Goal: Task Accomplishment & Management: Manage account settings

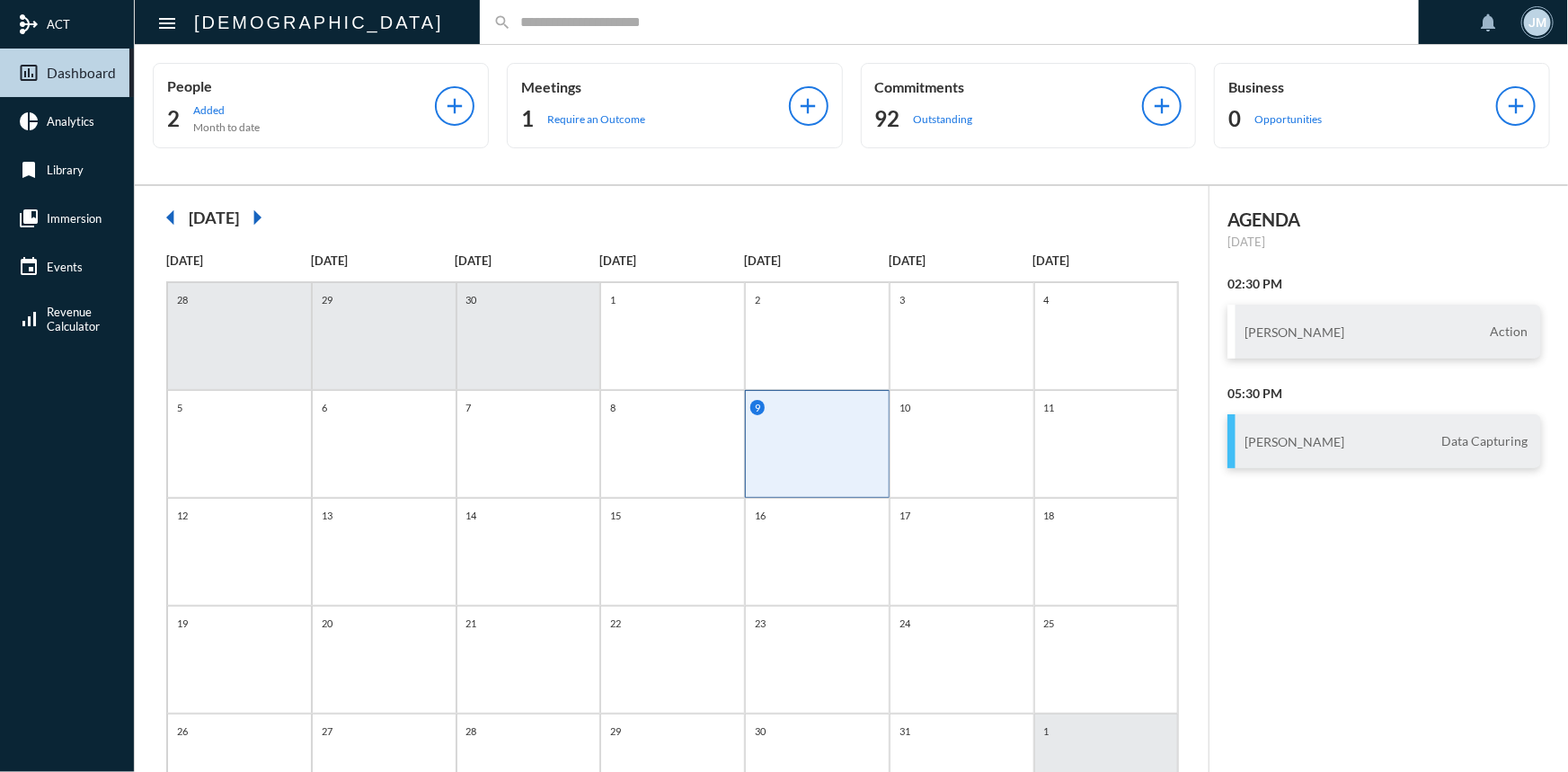
click at [512, 26] on input "text" at bounding box center [958, 22] width 895 height 15
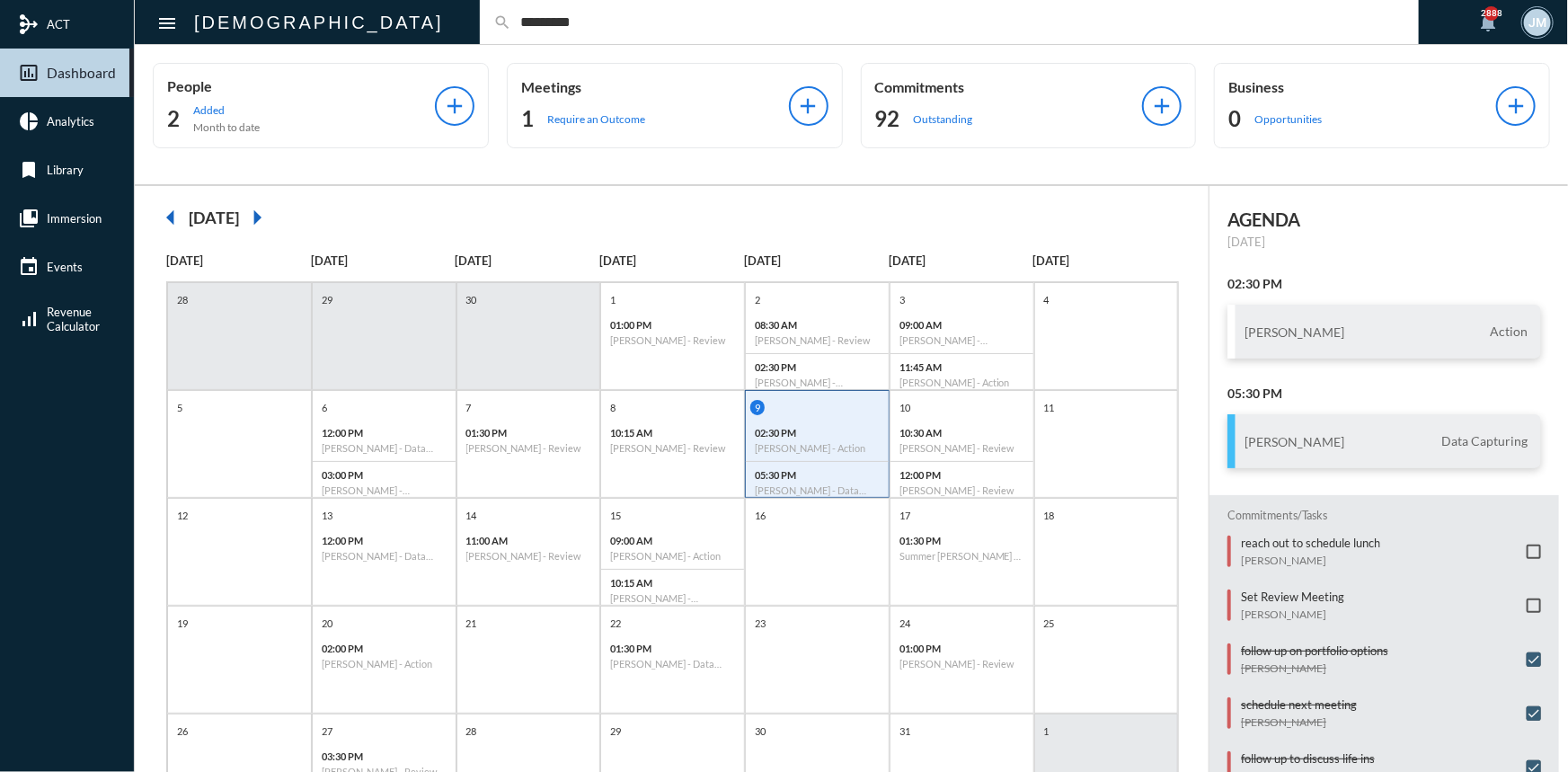
type input "*********"
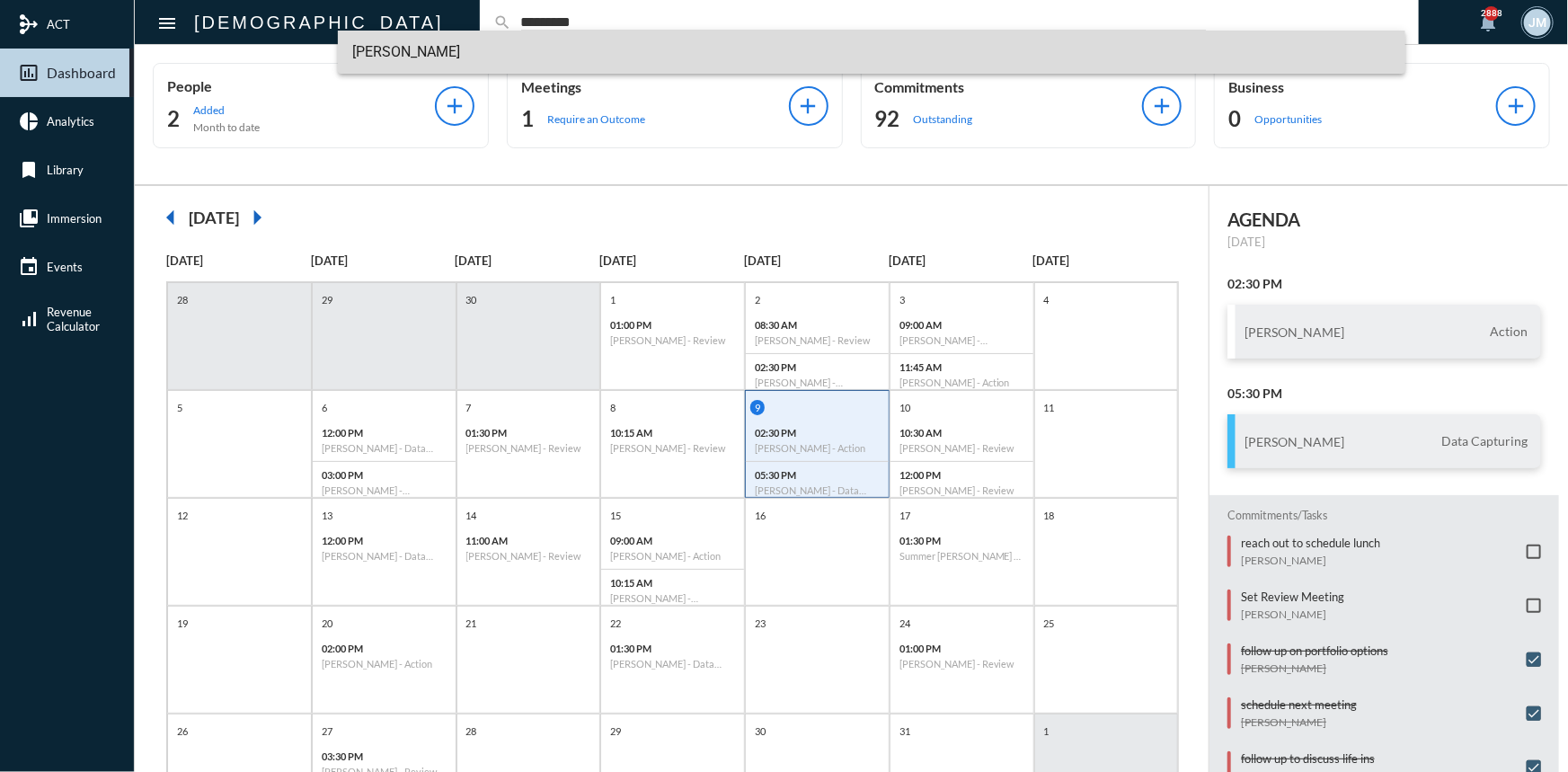
click at [392, 44] on span "[PERSON_NAME]" at bounding box center [872, 51] width 1039 height 43
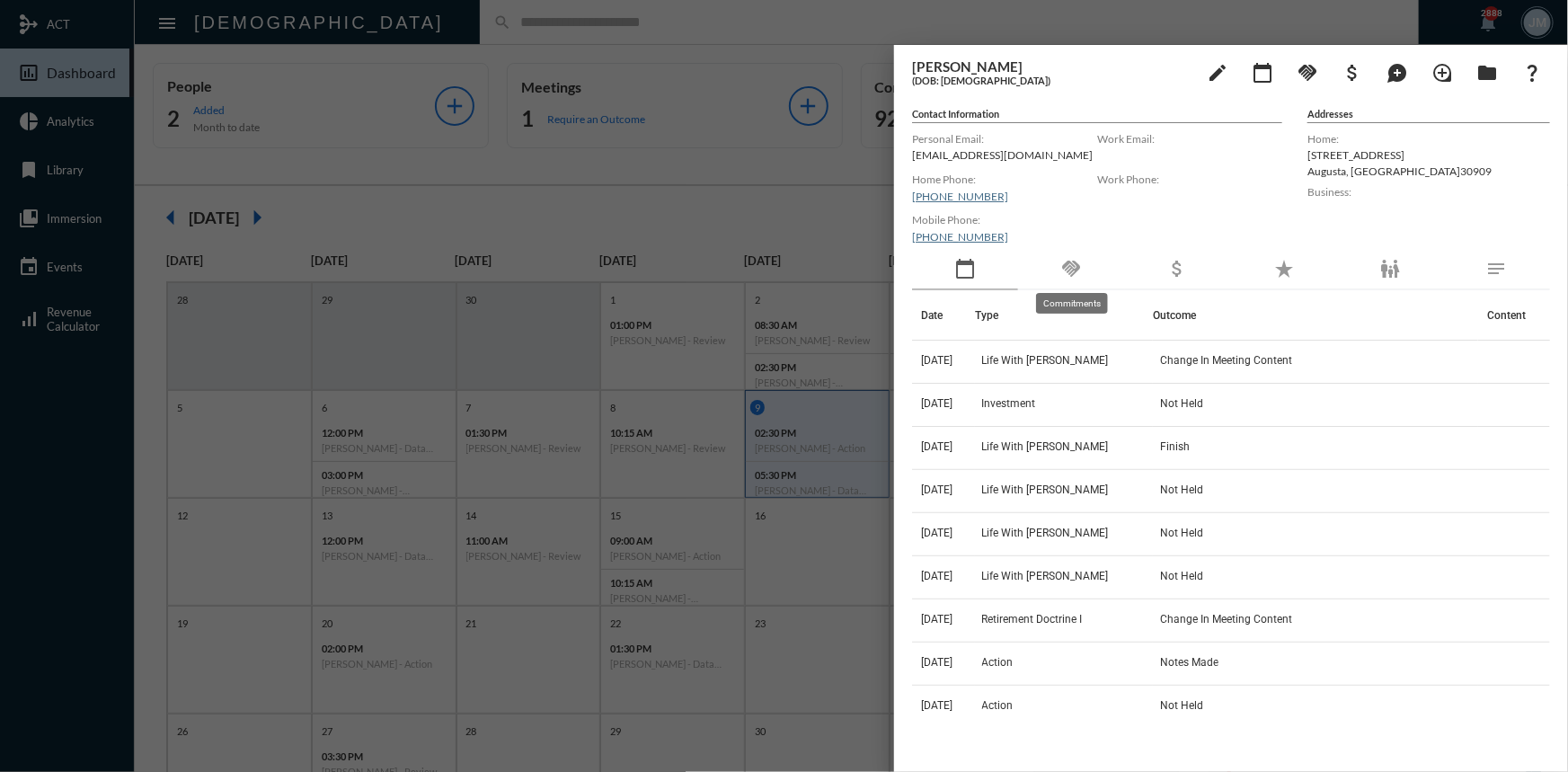
click at [1075, 265] on mat-icon "handshake" at bounding box center [1071, 269] width 22 height 22
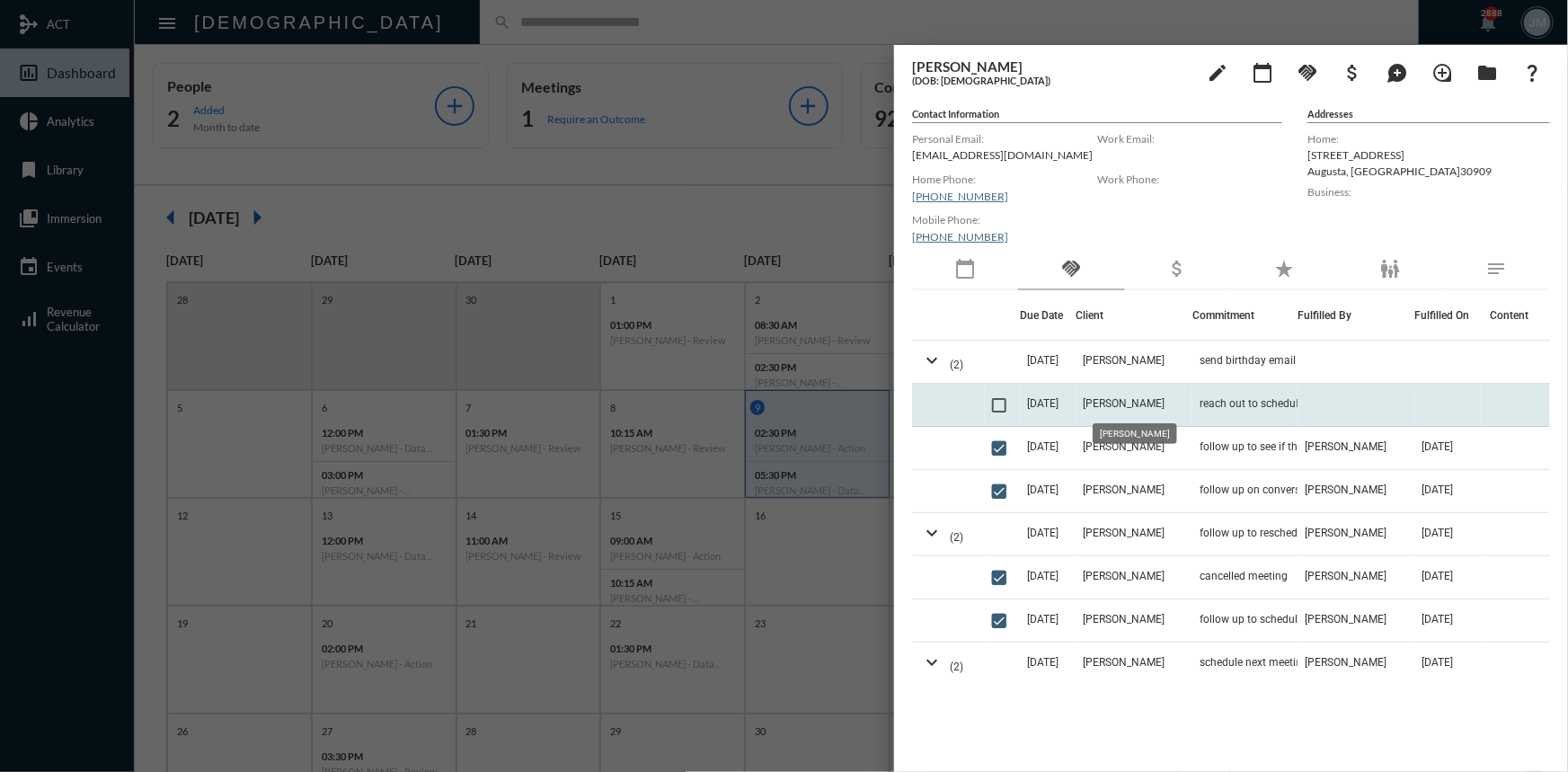
click at [1115, 397] on span "[PERSON_NAME]" at bounding box center [1124, 403] width 82 height 12
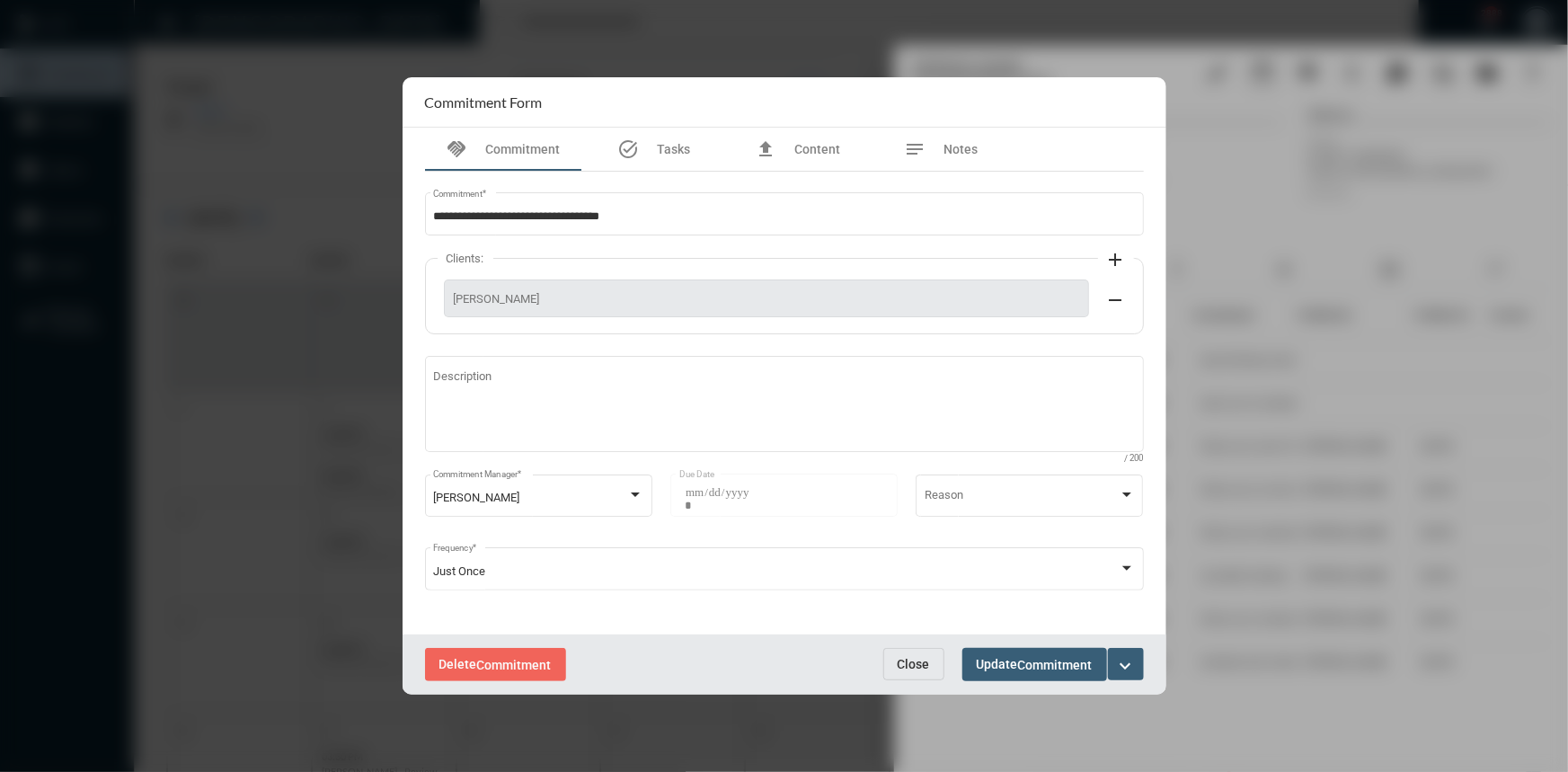
click at [897, 671] on span "Close" at bounding box center [914, 664] width 32 height 14
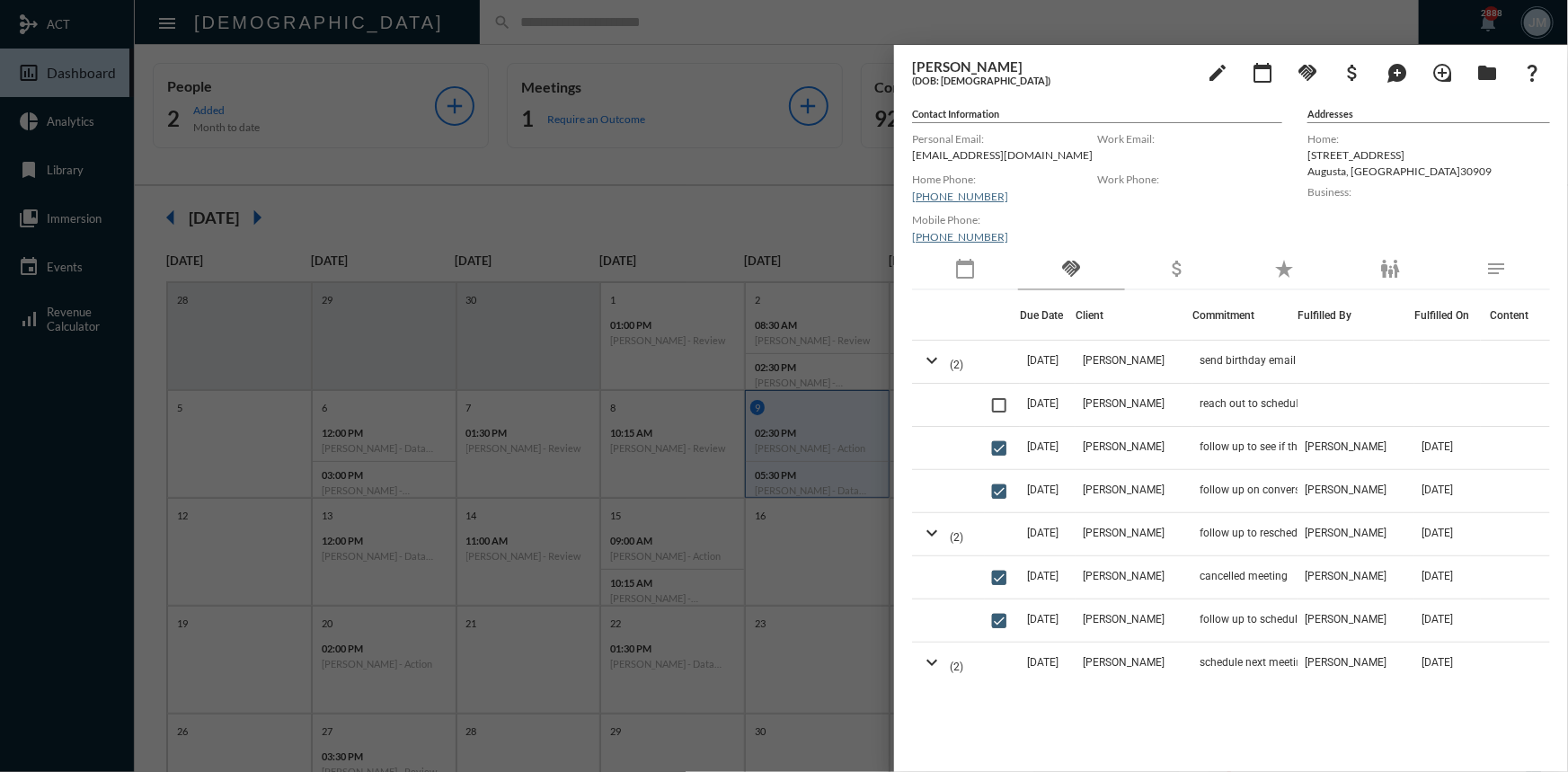
click at [513, 191] on div at bounding box center [784, 386] width 1568 height 772
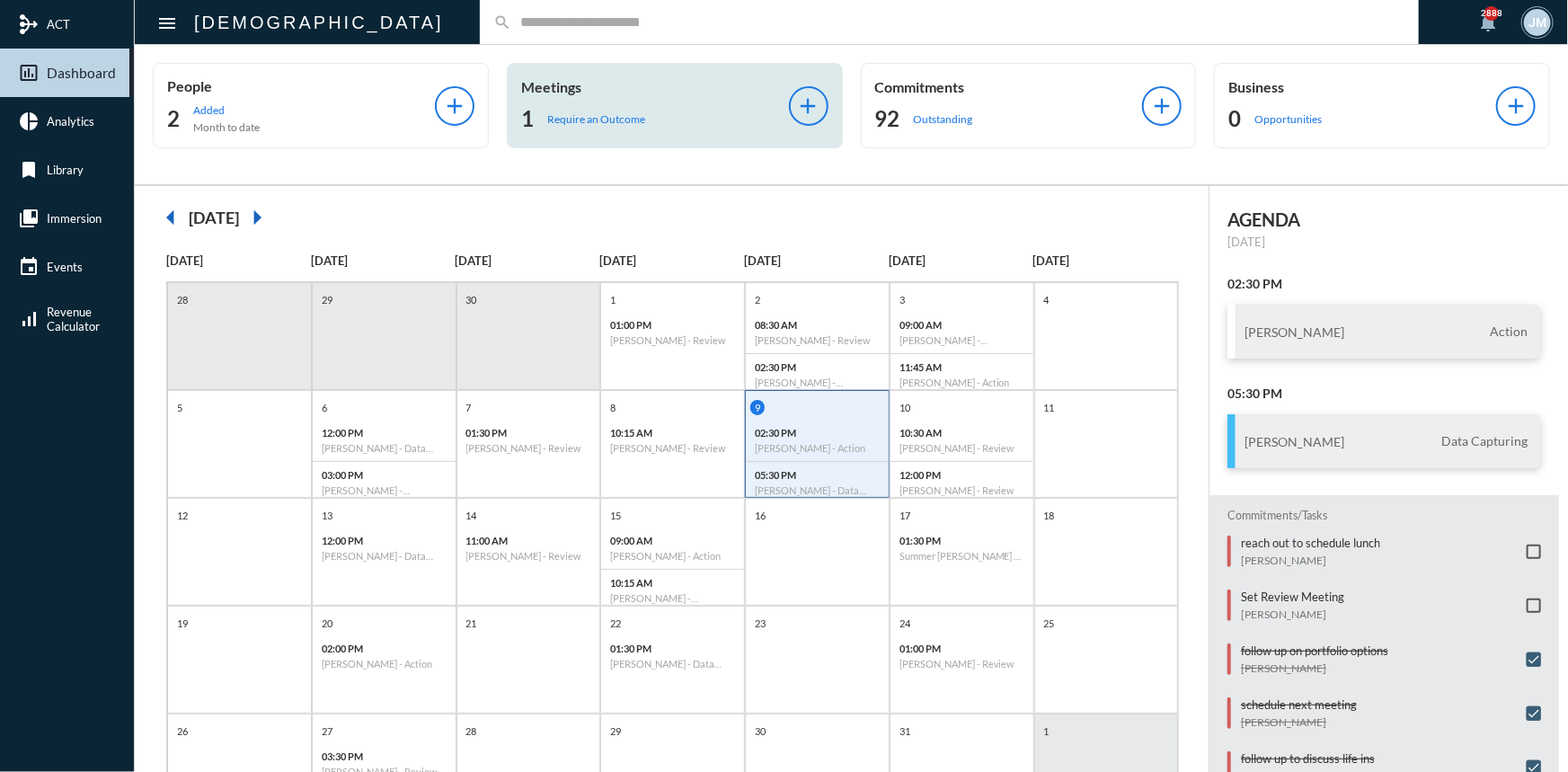
click at [543, 88] on p "Meetings" at bounding box center [654, 87] width 268 height 17
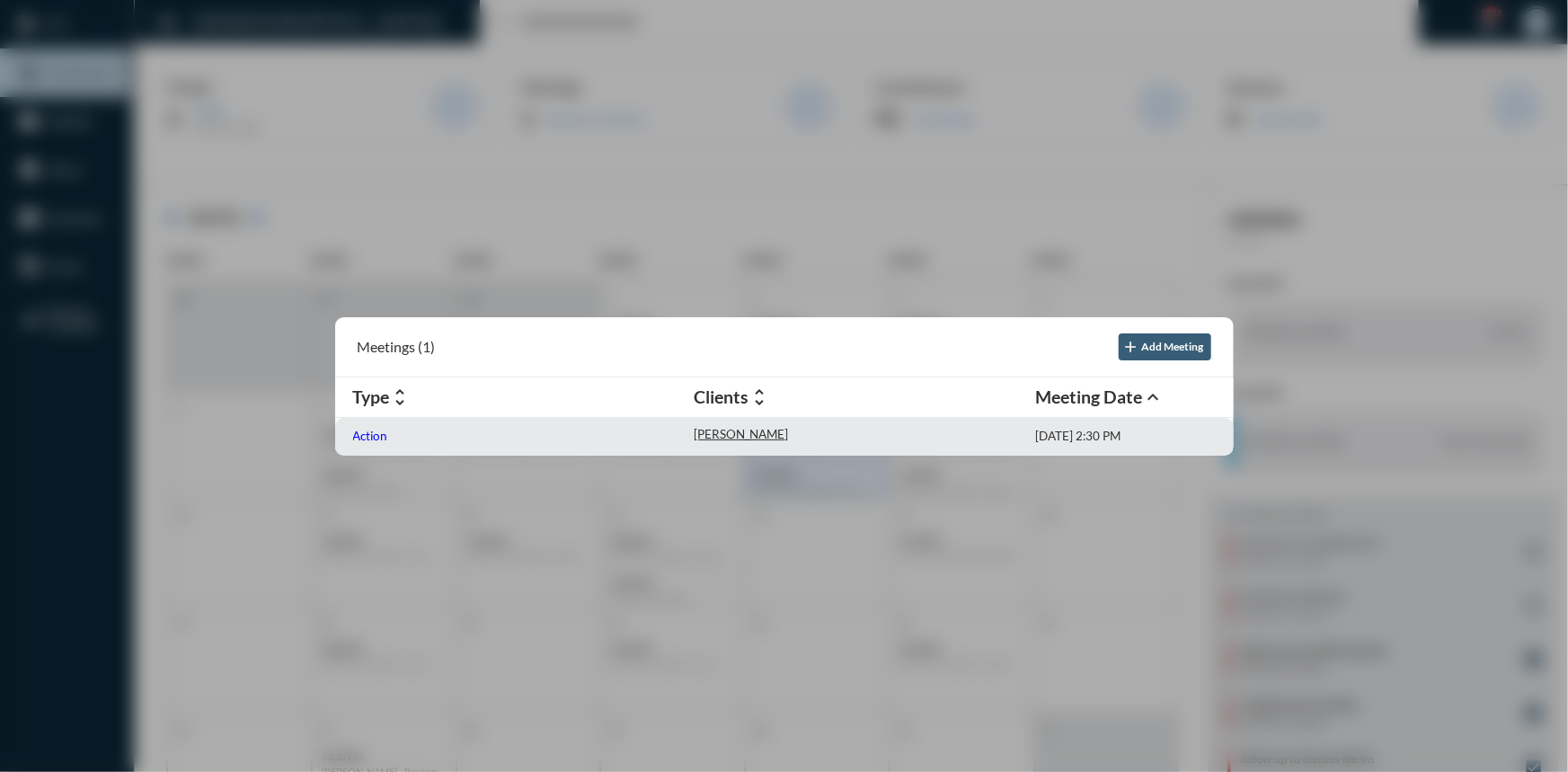
click at [369, 429] on p "Action" at bounding box center [371, 436] width 35 height 14
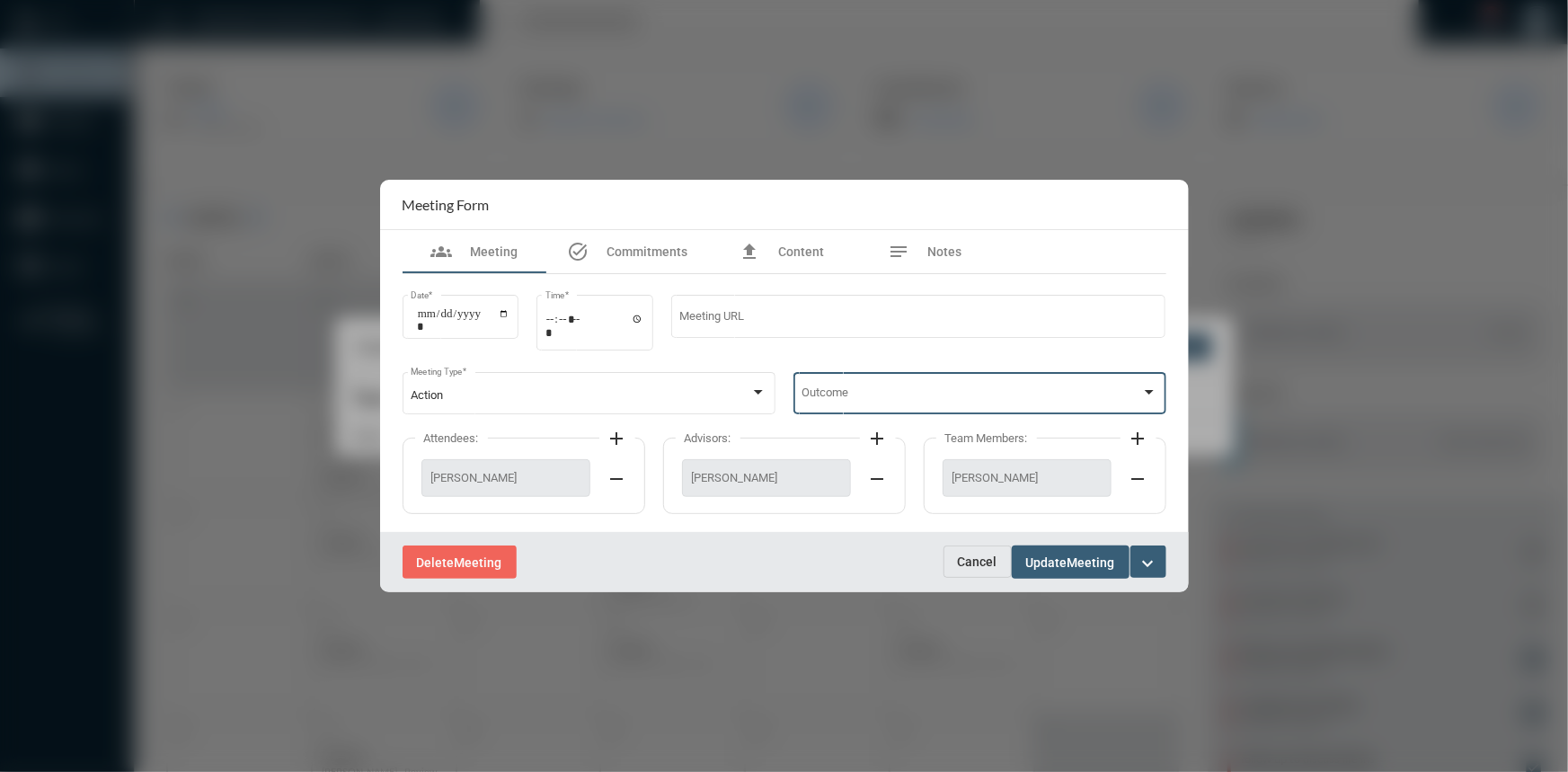
click at [1150, 390] on div at bounding box center [1149, 393] width 16 height 14
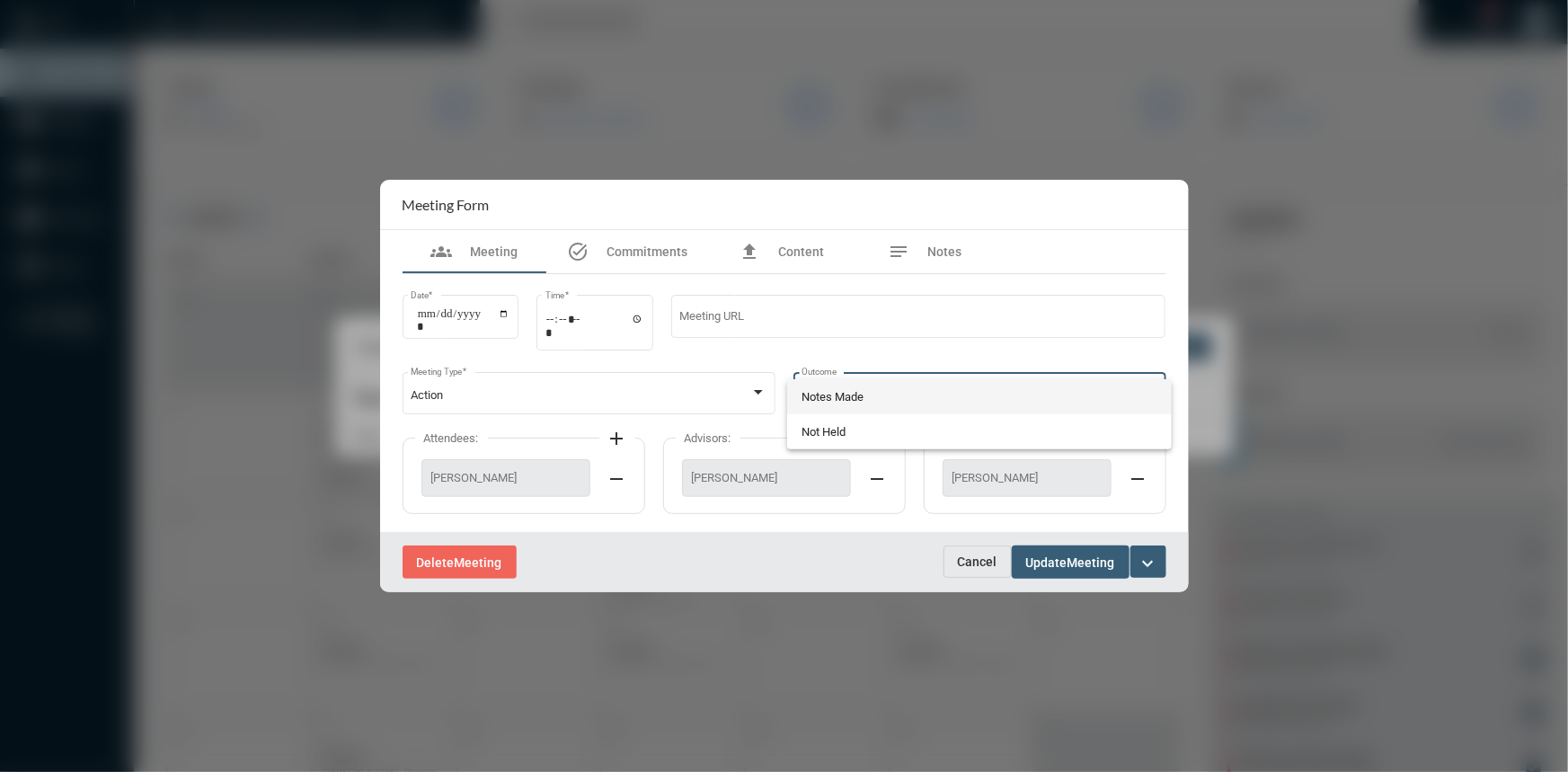
click at [862, 400] on span "Notes Made" at bounding box center [979, 396] width 356 height 35
click at [1077, 565] on span "Meeting" at bounding box center [1092, 562] width 48 height 14
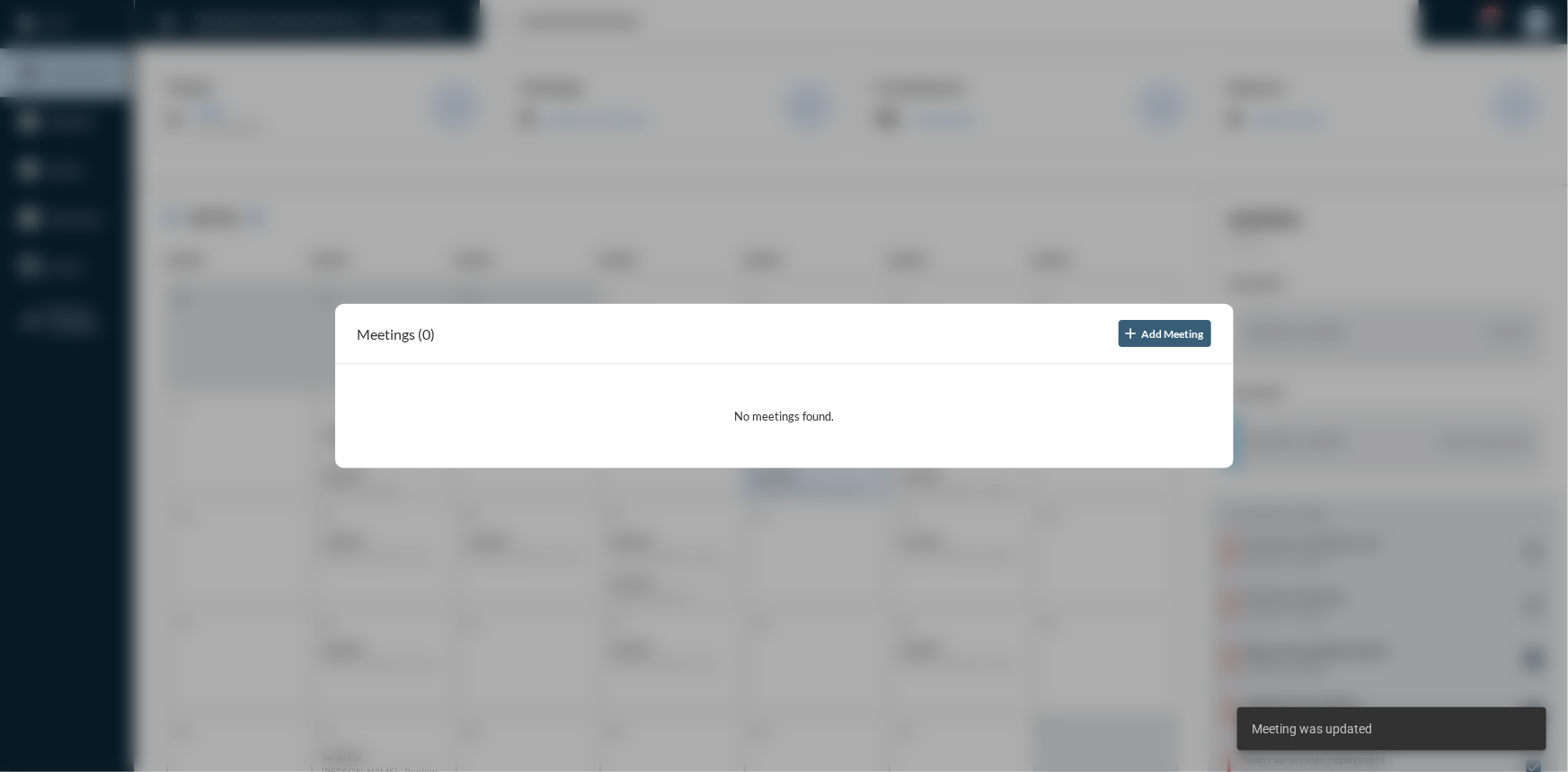
click at [791, 202] on div at bounding box center [784, 386] width 1568 height 772
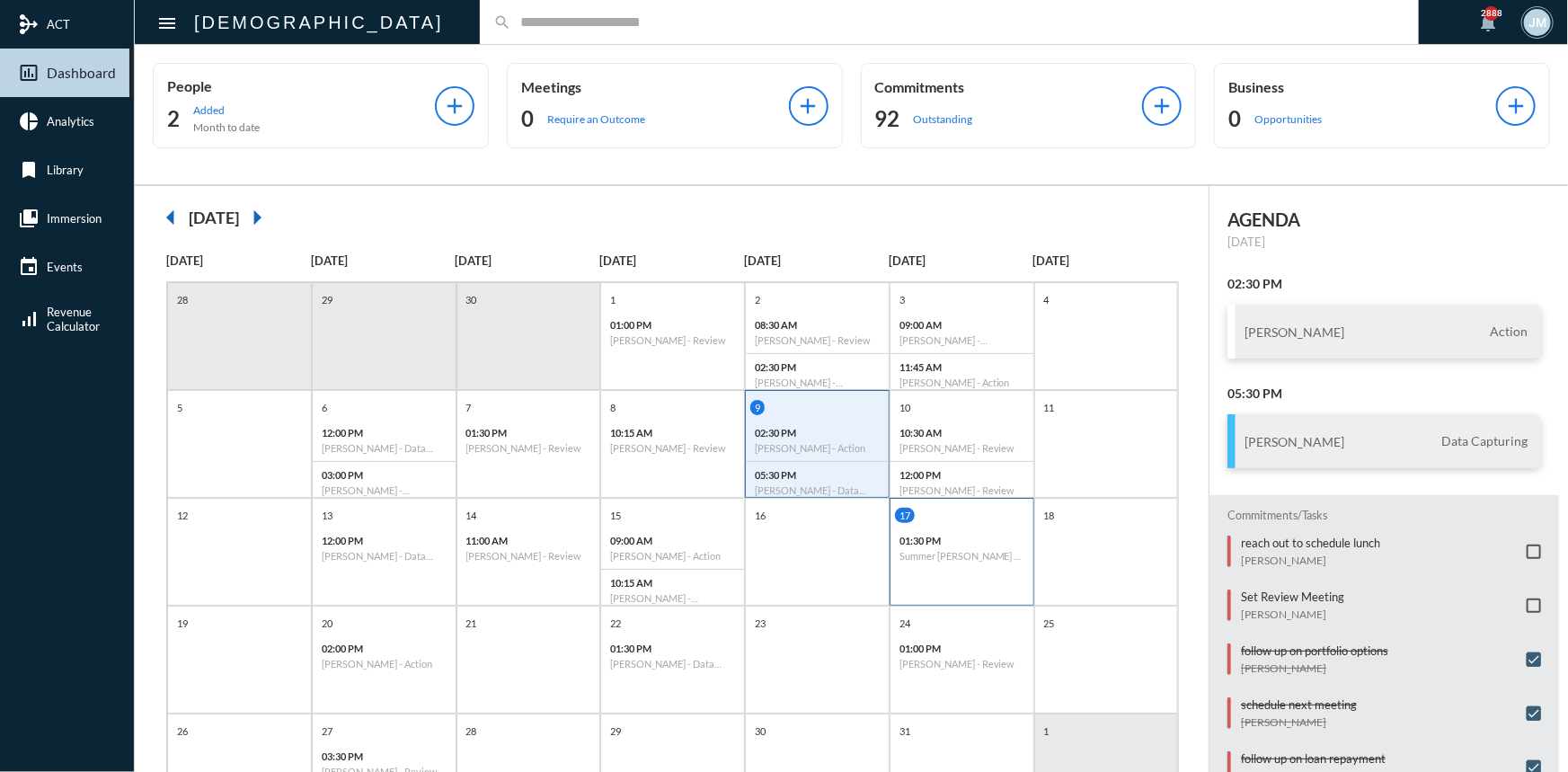
click at [915, 544] on p "01:30 PM" at bounding box center [961, 540] width 125 height 11
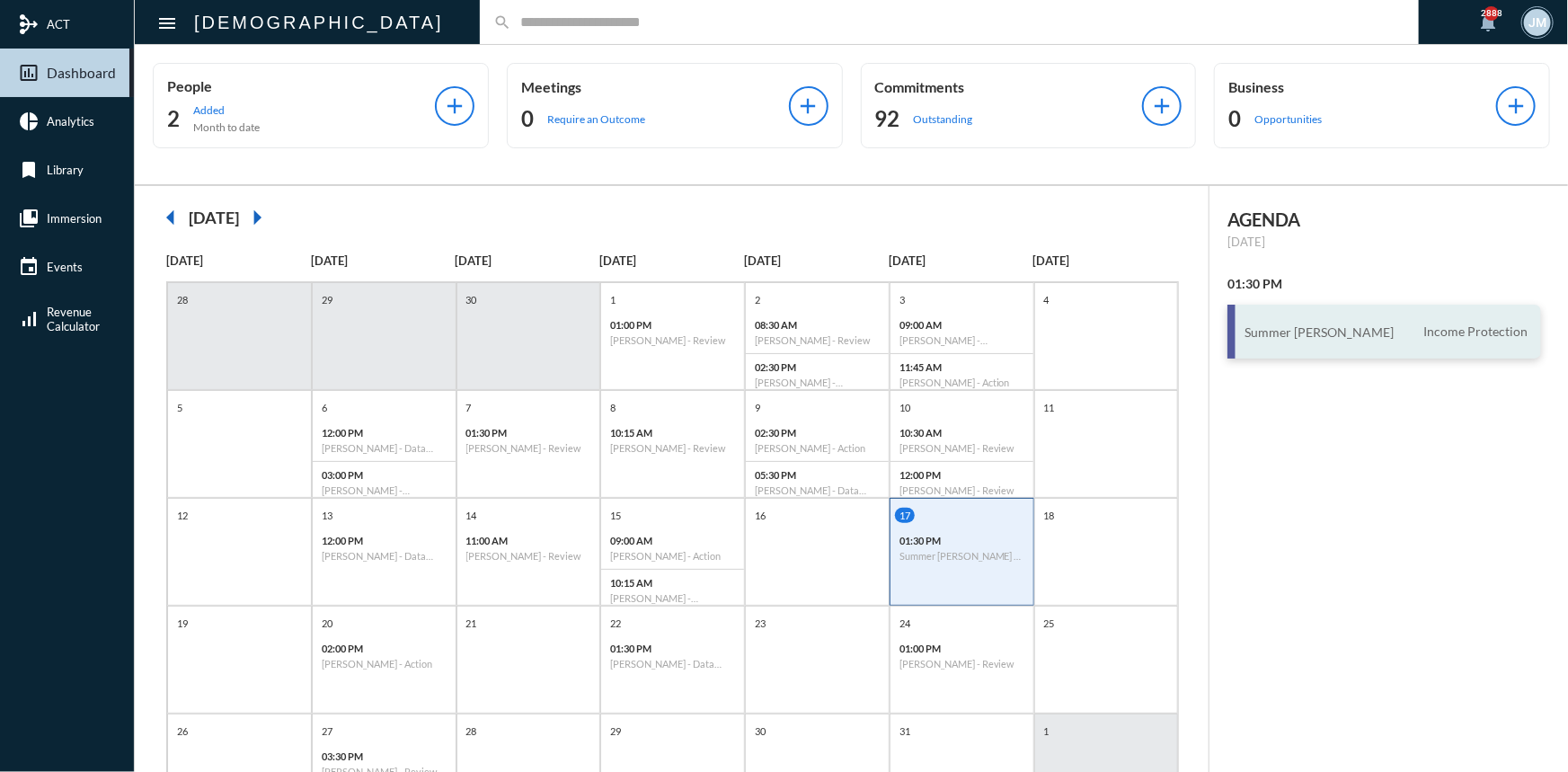
click at [1253, 325] on h3 "Summer [PERSON_NAME]" at bounding box center [1319, 333] width 150 height 15
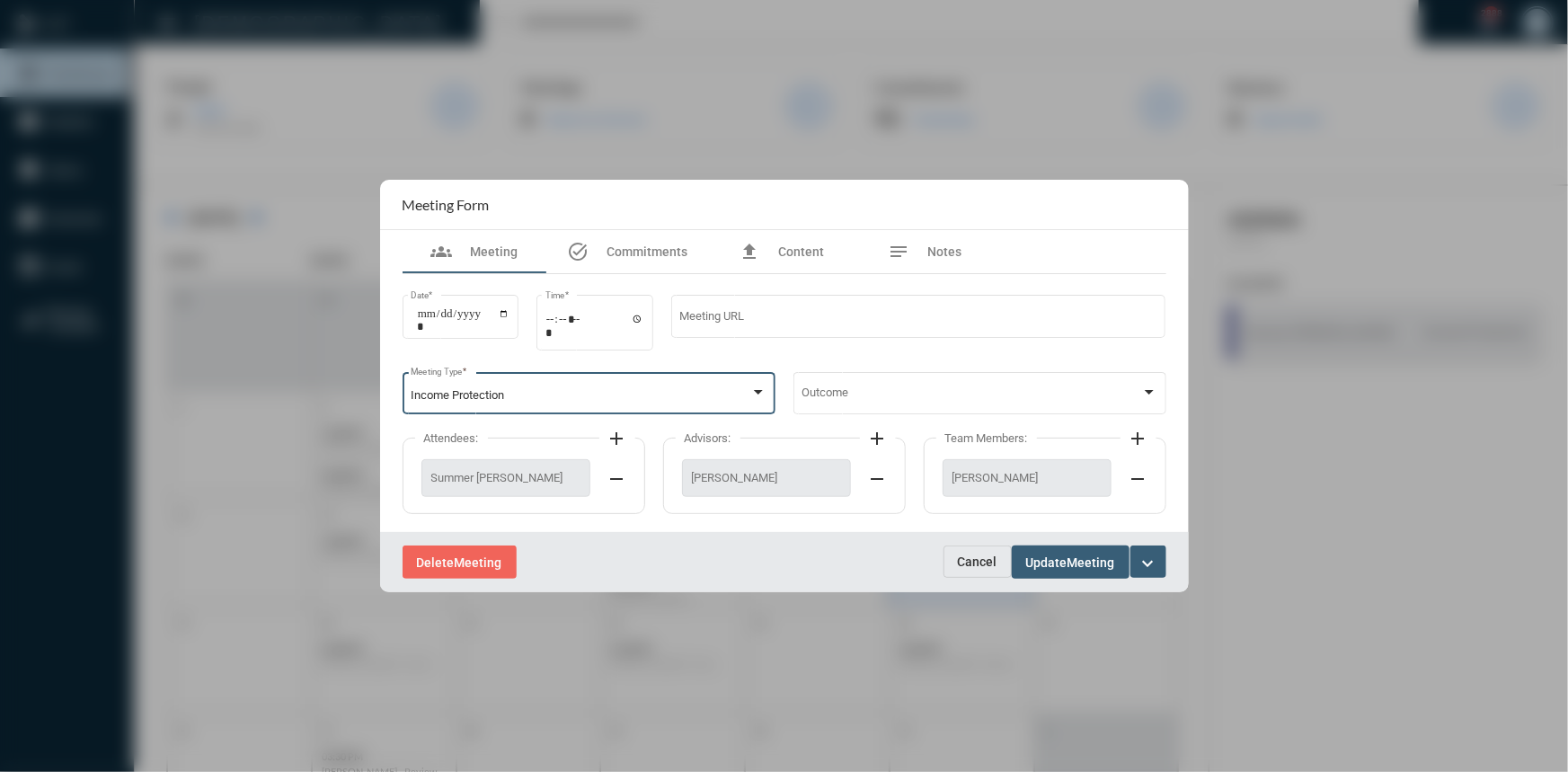
click at [763, 394] on div at bounding box center [758, 393] width 16 height 14
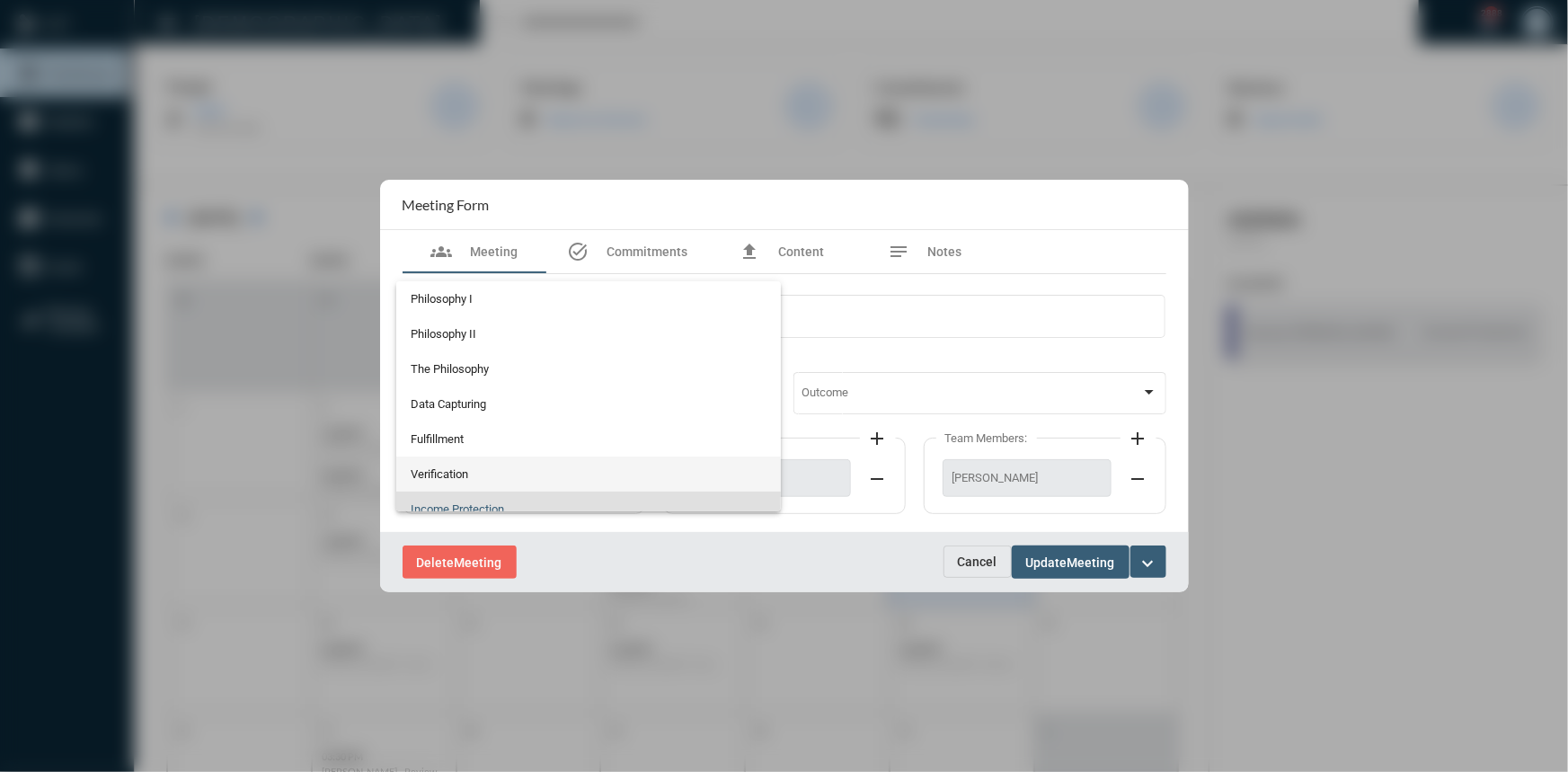
scroll to position [112, 0]
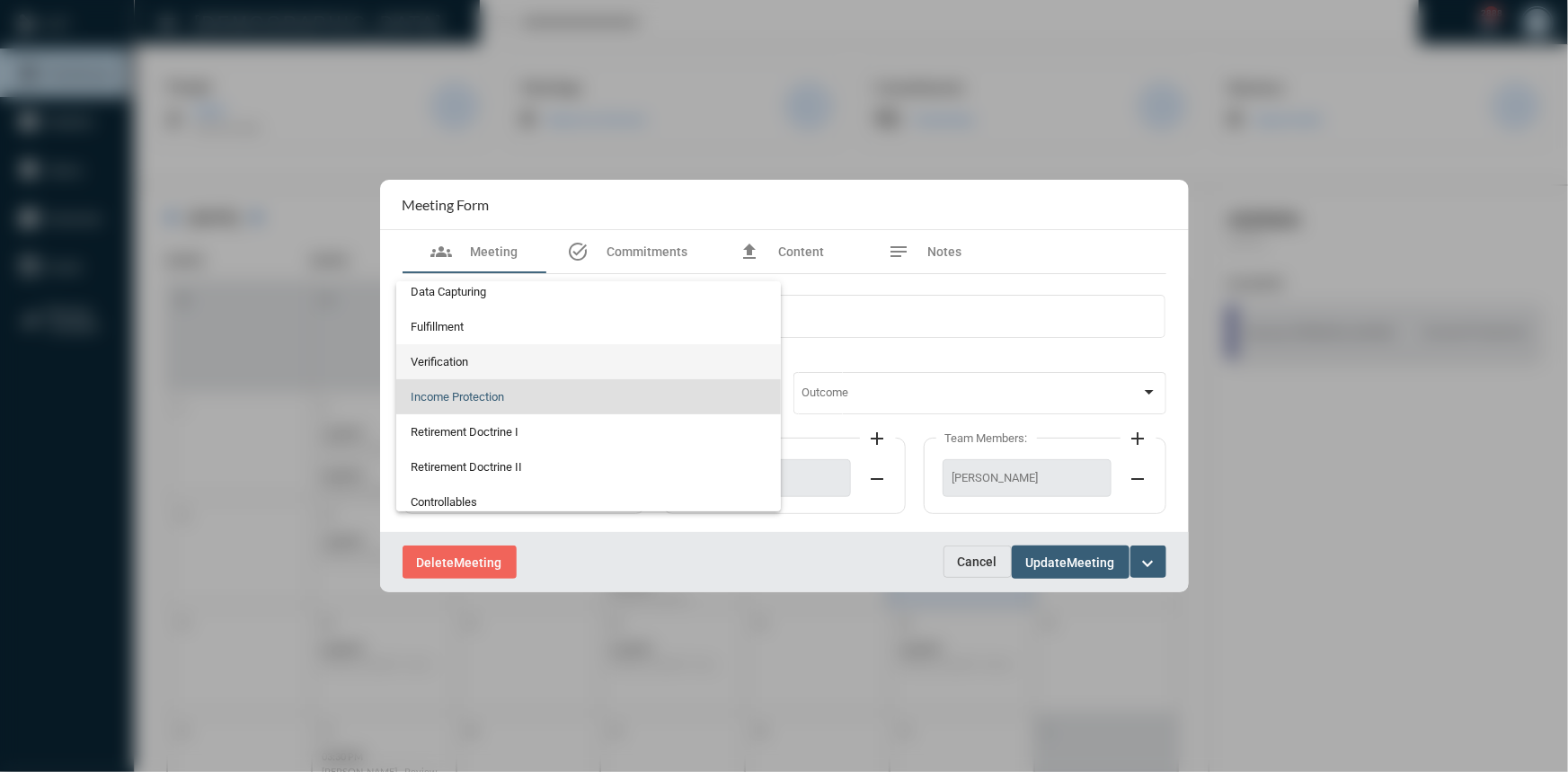
click at [518, 351] on span "Verification" at bounding box center [589, 361] width 356 height 35
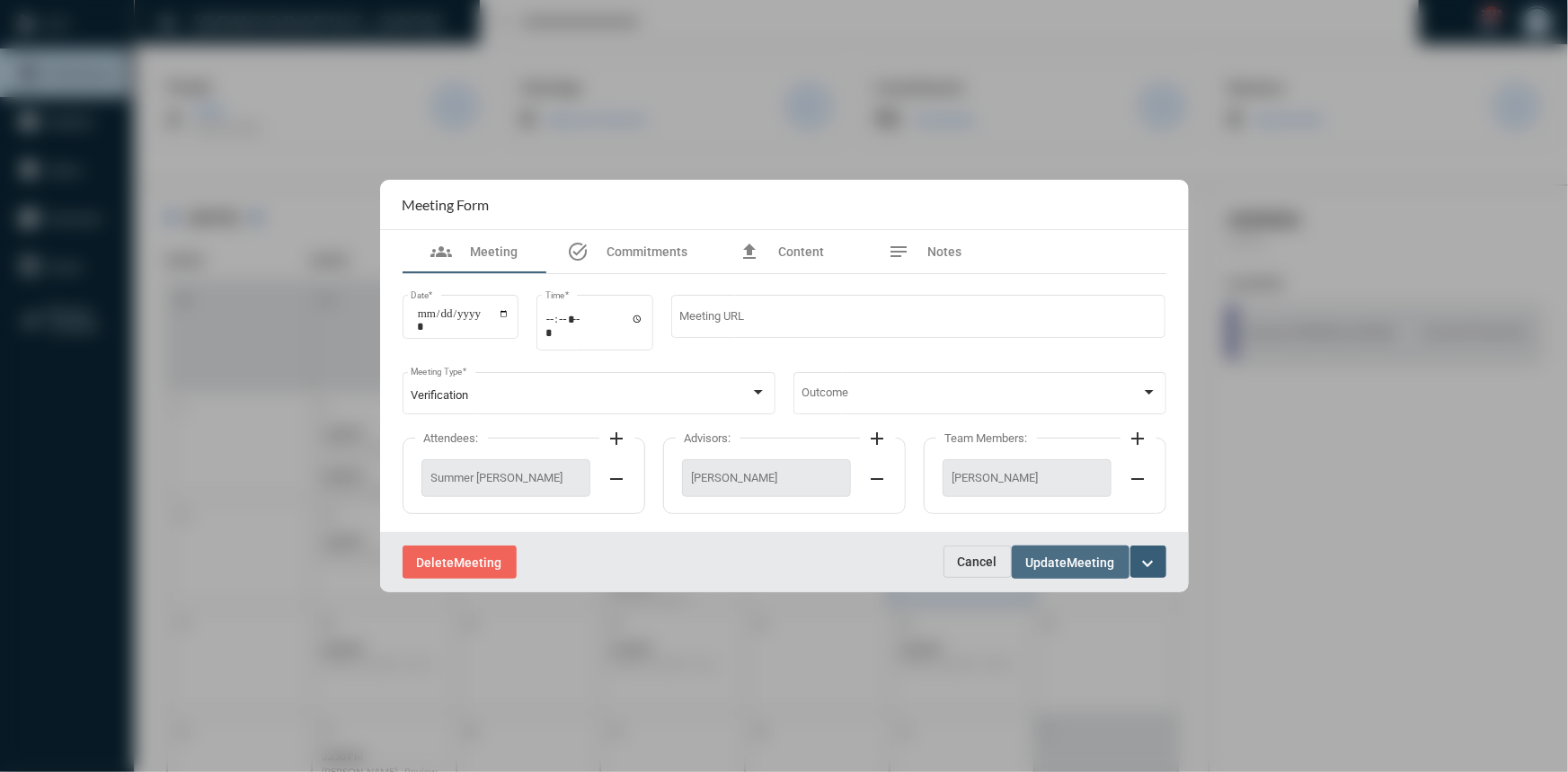
click at [1083, 563] on span "Meeting" at bounding box center [1092, 562] width 48 height 14
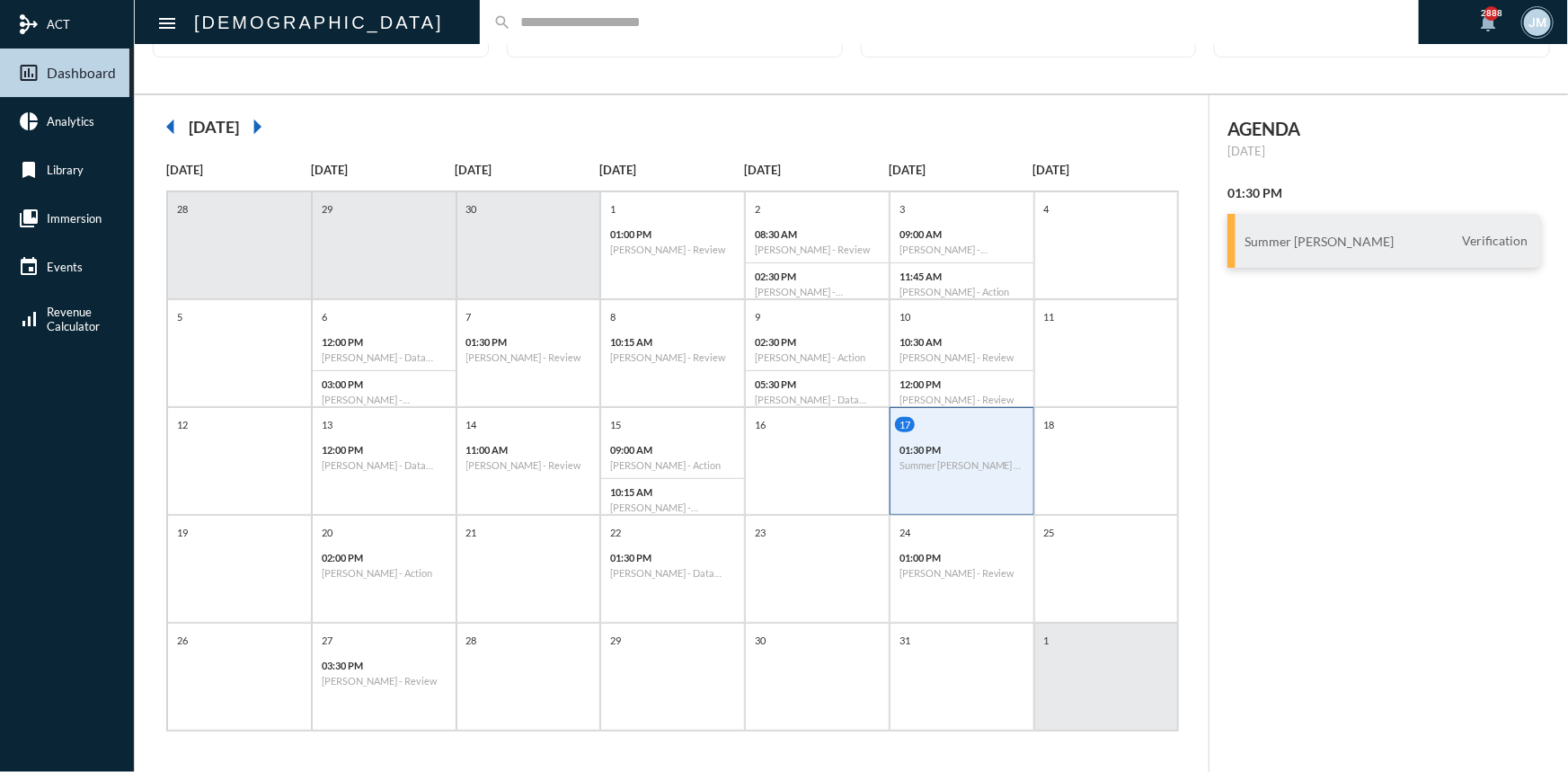
scroll to position [92, 0]
click at [656, 494] on p "10:15 AM" at bounding box center [673, 490] width 125 height 11
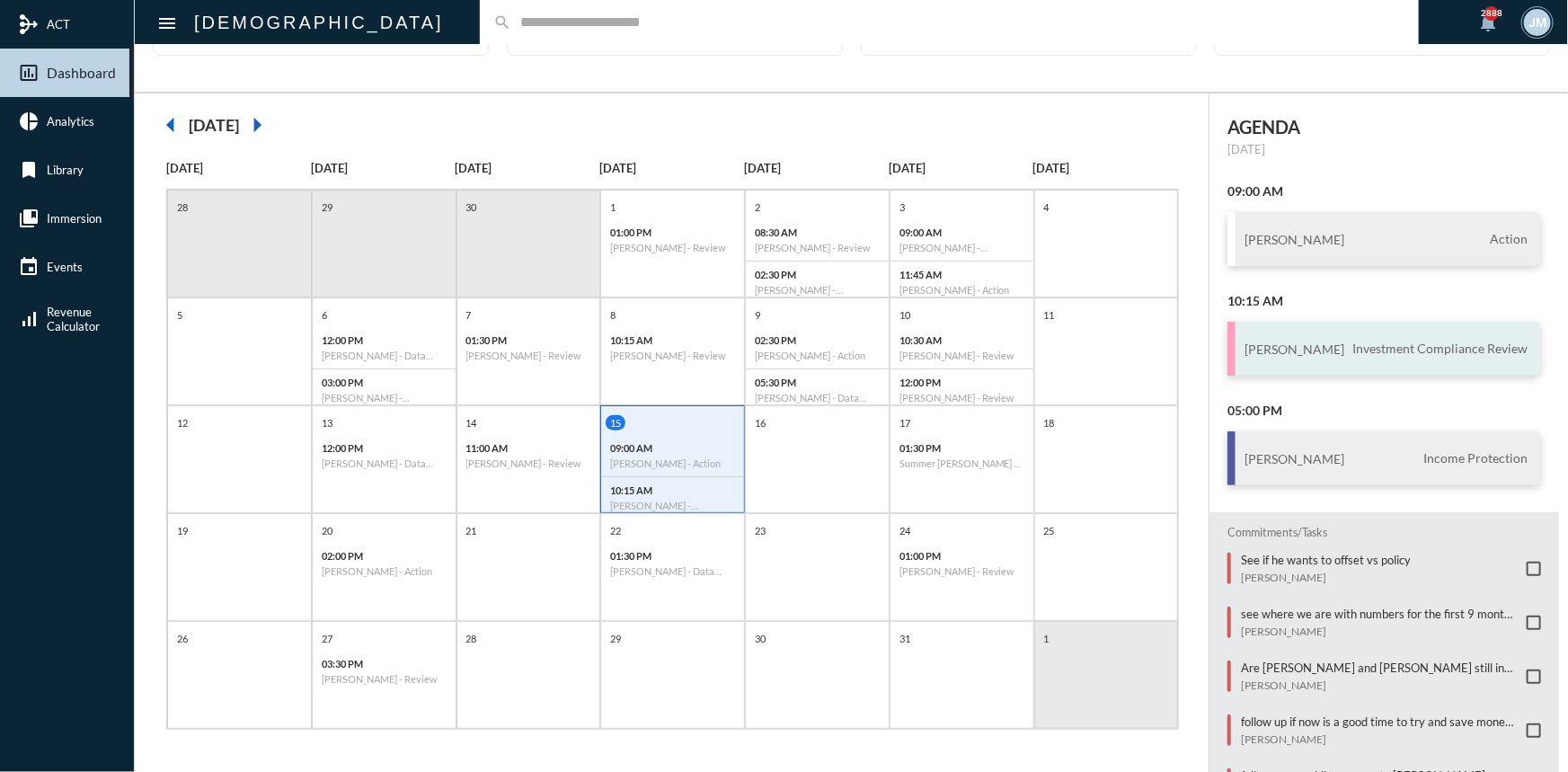
click at [1355, 348] on span "Investment Compliance Review" at bounding box center [1439, 349] width 184 height 16
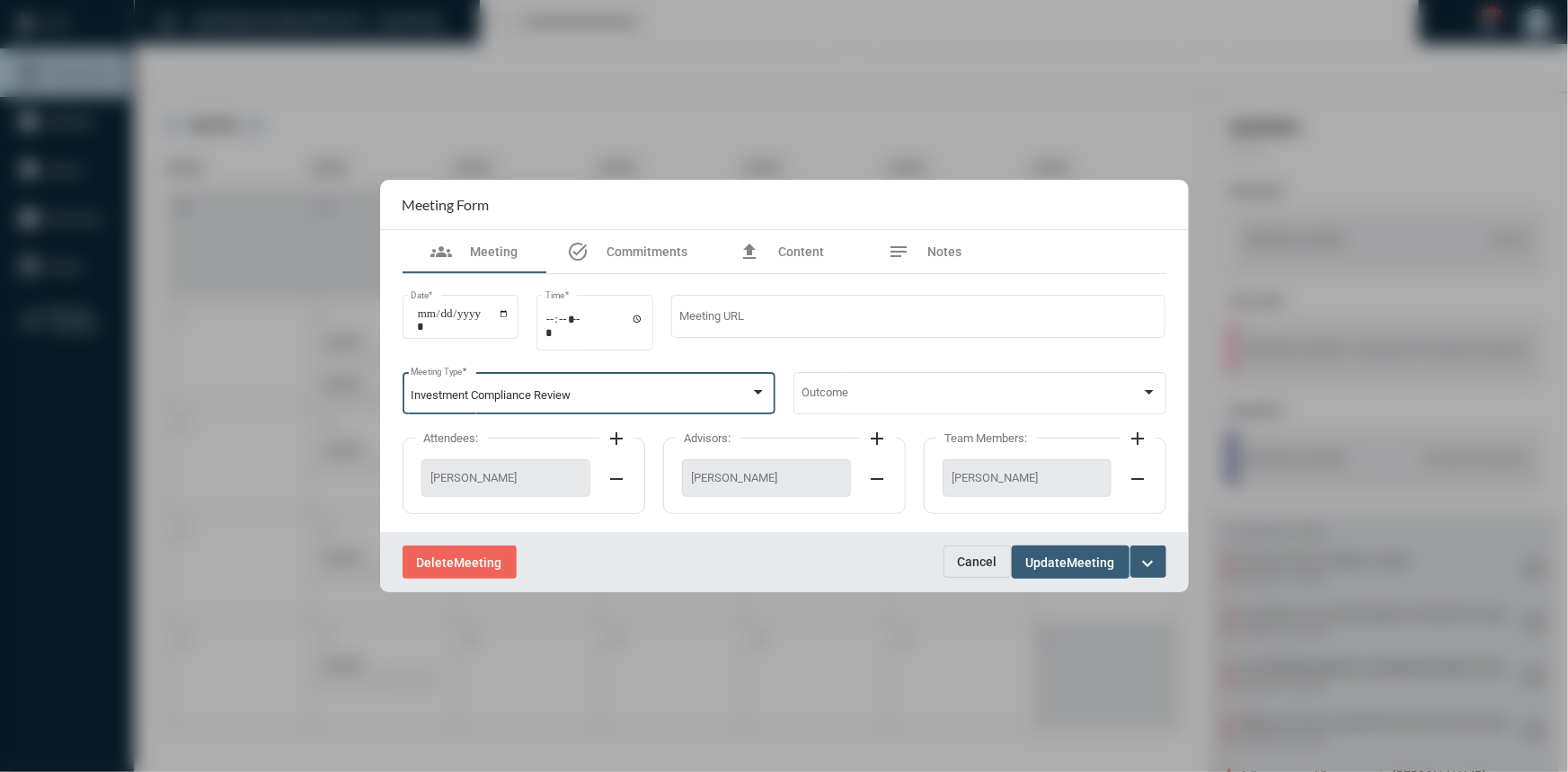
click at [757, 394] on div at bounding box center [757, 392] width 9 height 5
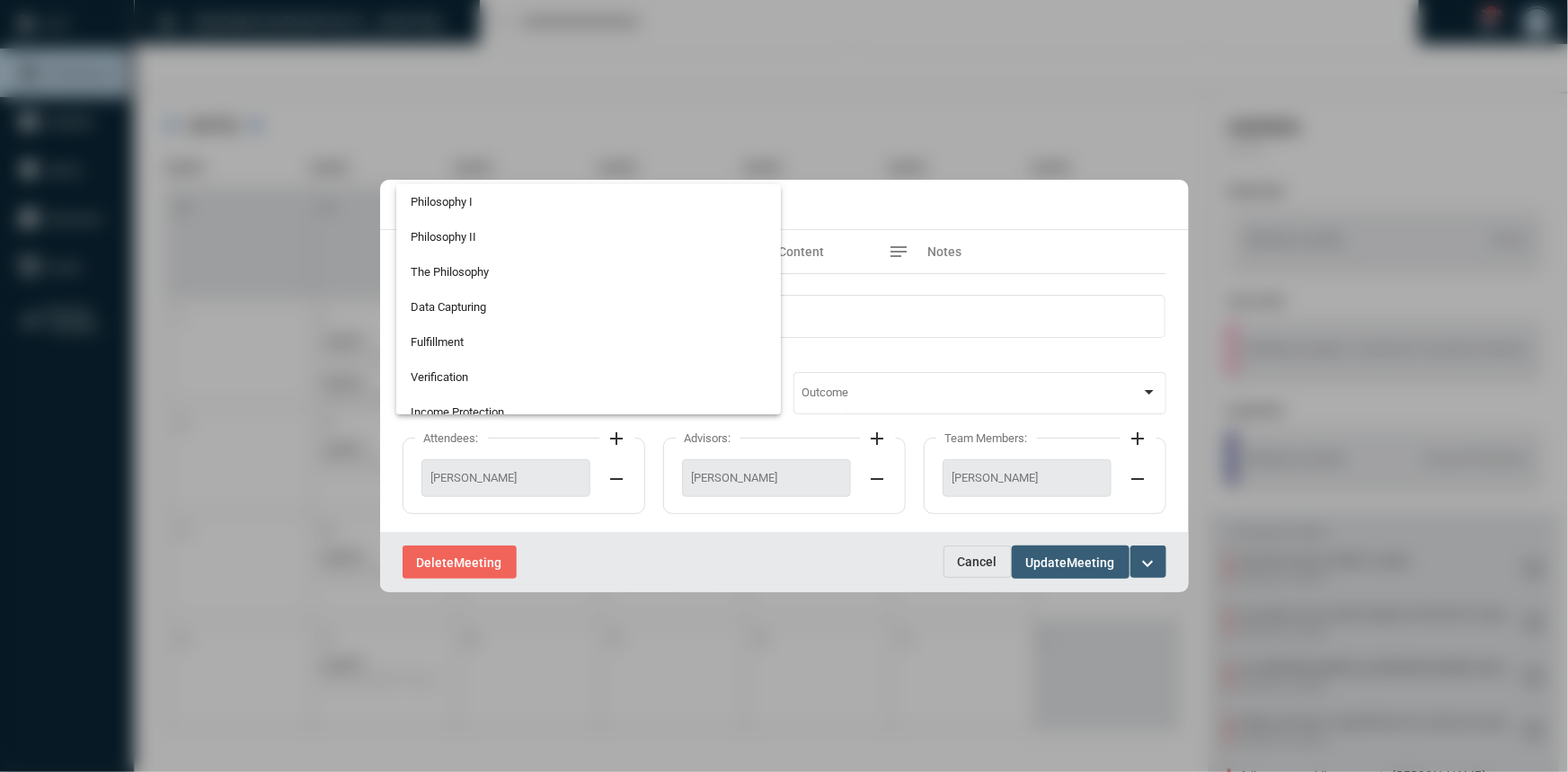
scroll to position [470, 0]
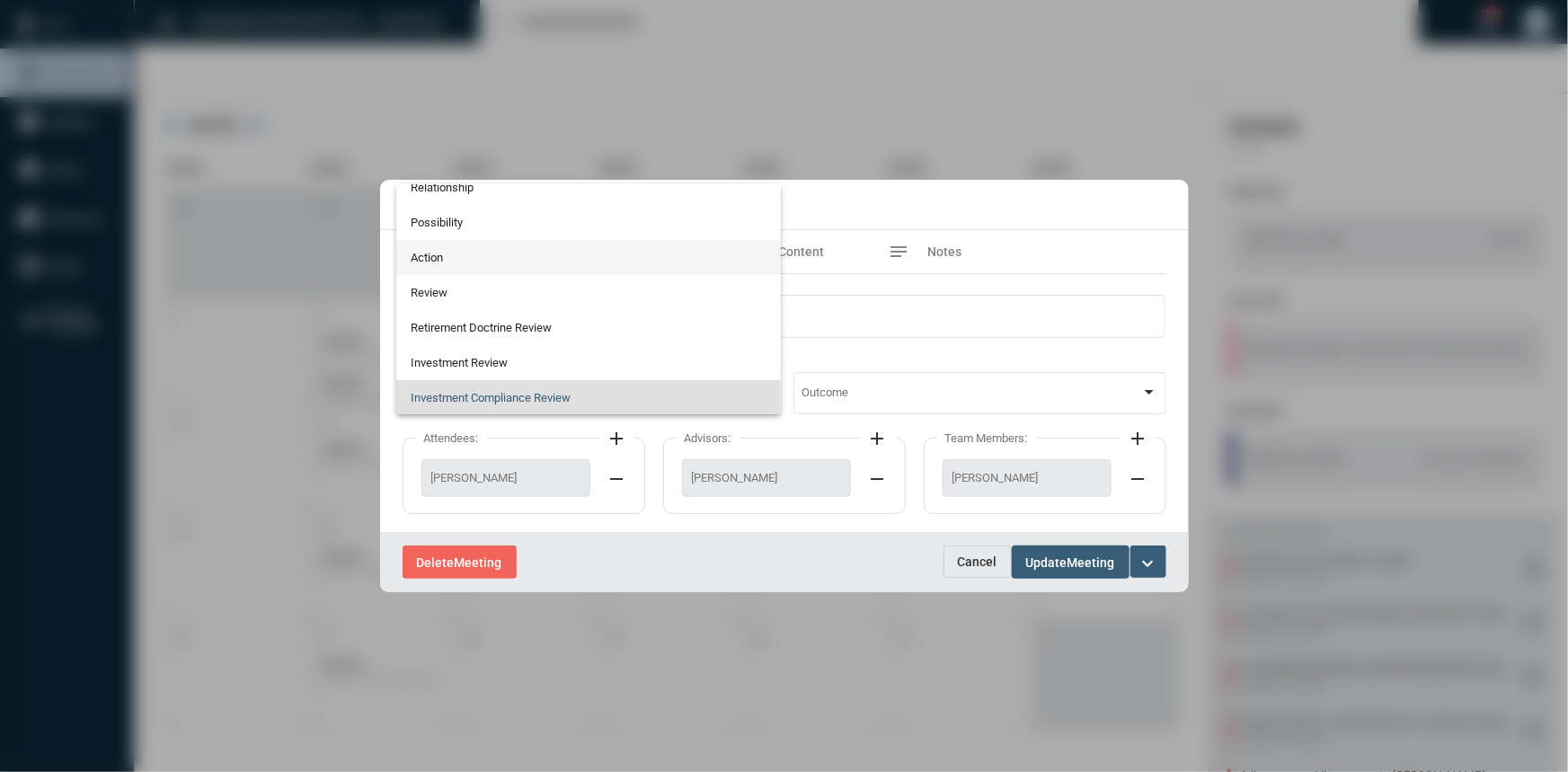
click at [434, 257] on span "Action" at bounding box center [589, 257] width 356 height 35
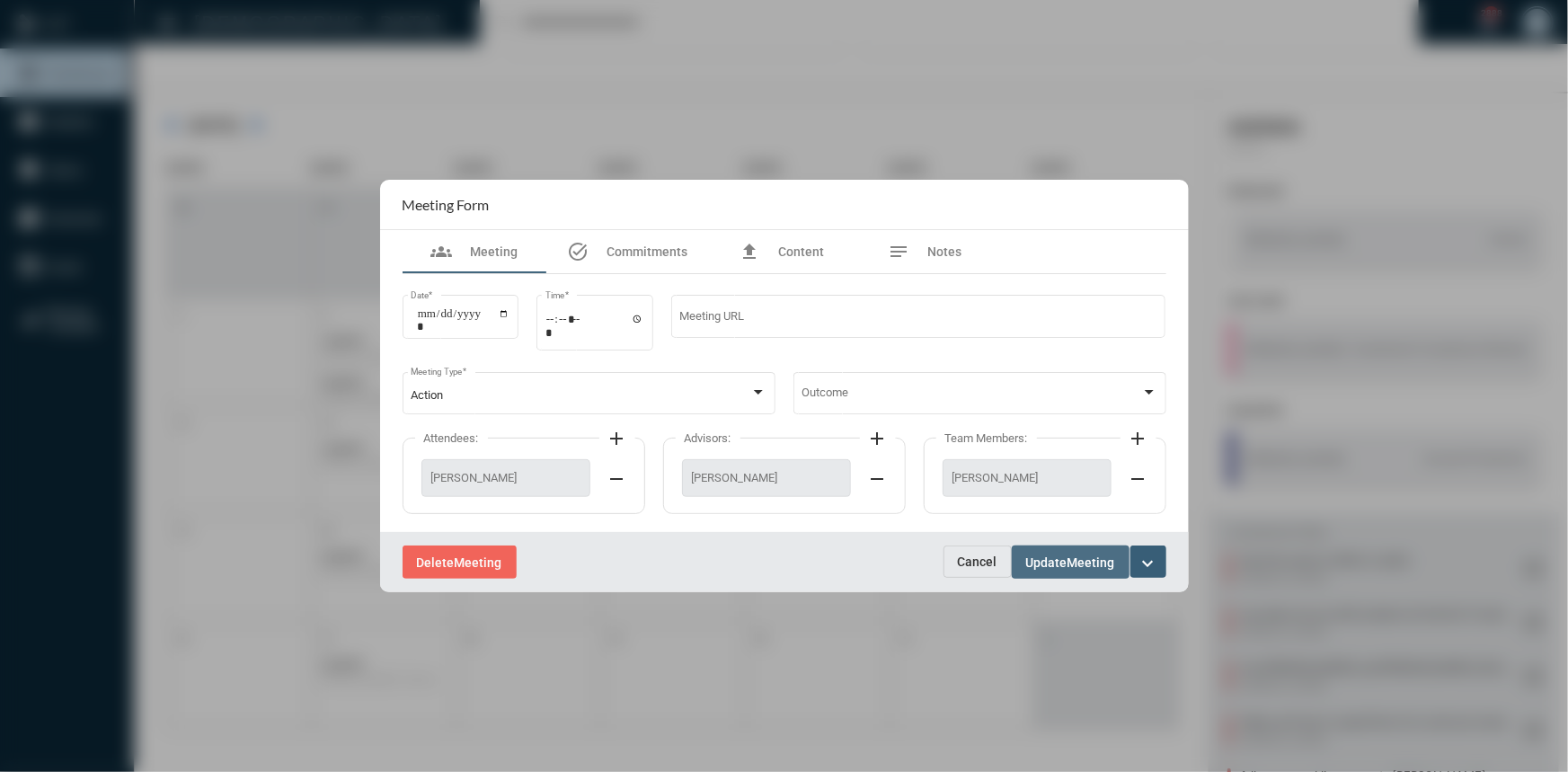
click at [1060, 561] on span "Update" at bounding box center [1046, 562] width 41 height 14
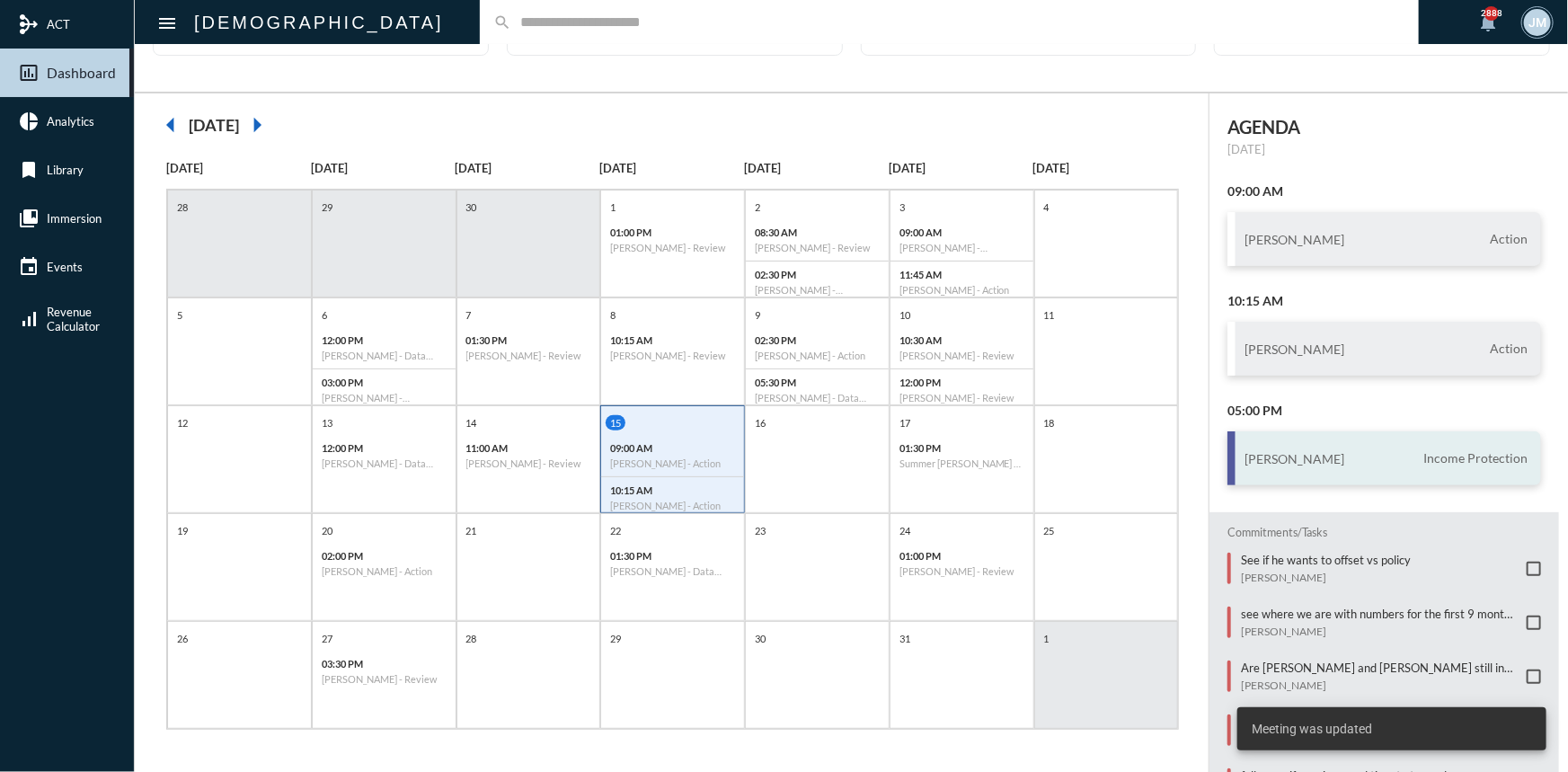
click at [1264, 446] on div "[PERSON_NAME] Income Protection" at bounding box center [1384, 458] width 313 height 54
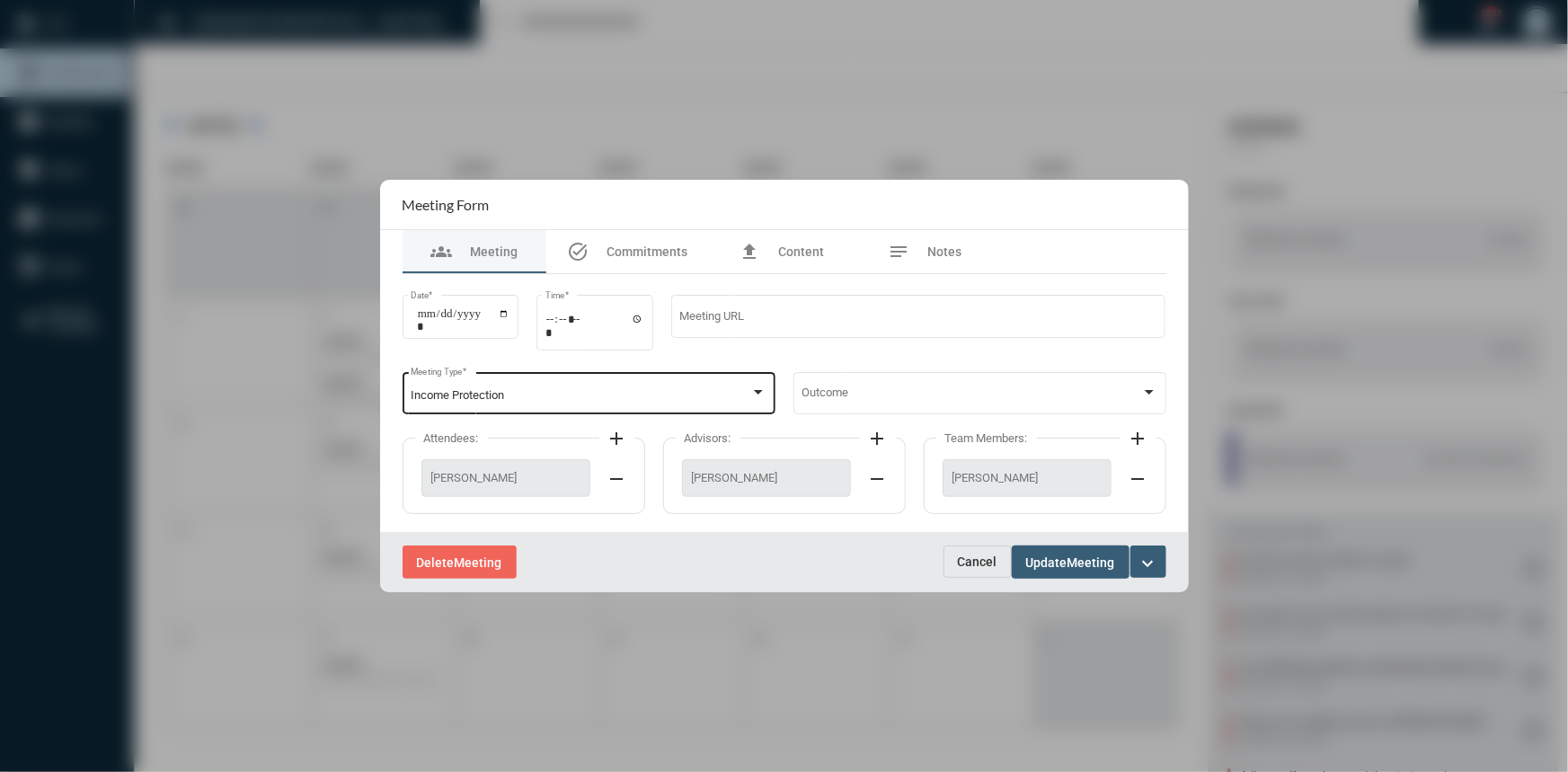
click at [754, 391] on div at bounding box center [757, 392] width 9 height 5
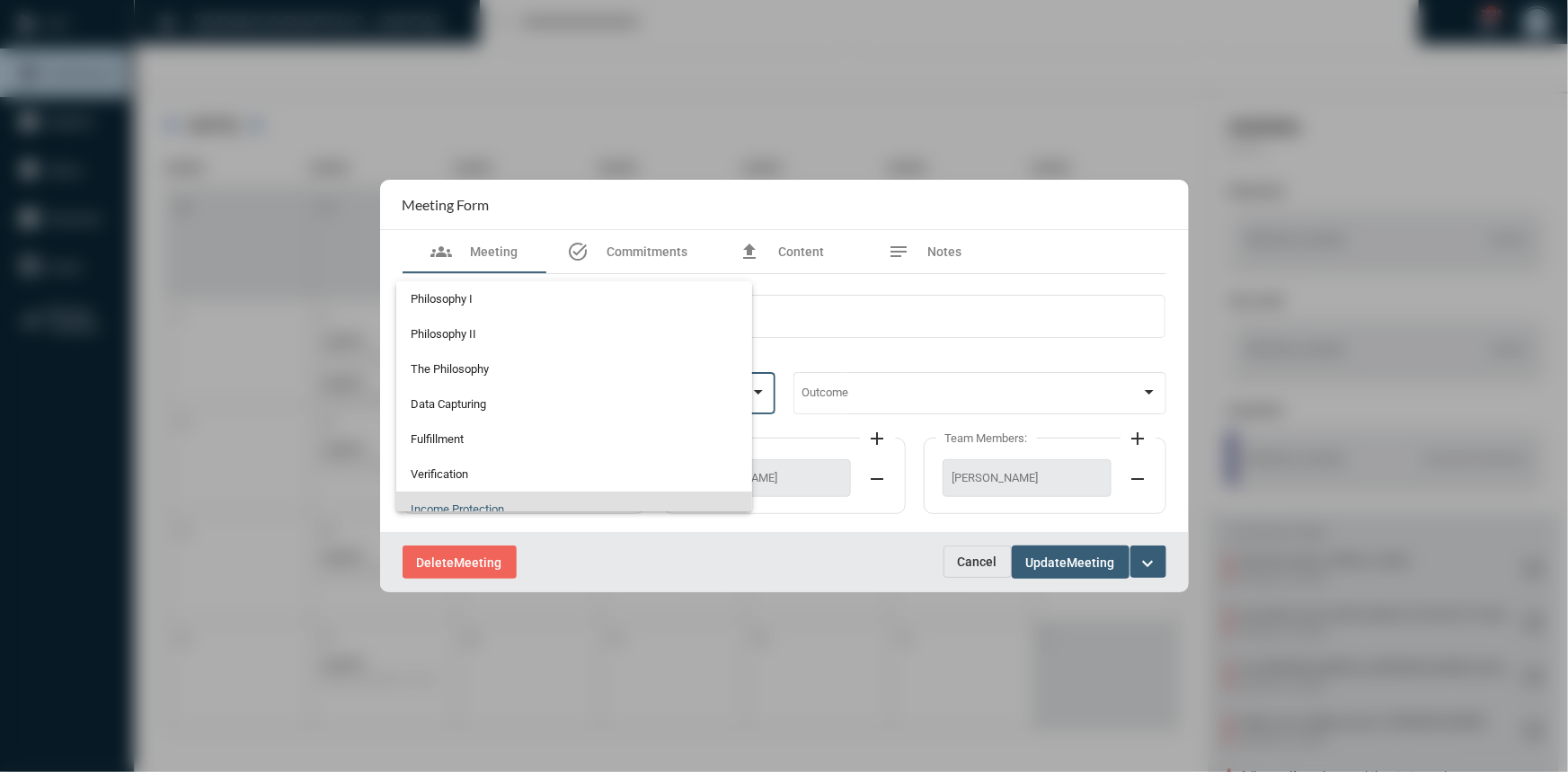
scroll to position [112, 0]
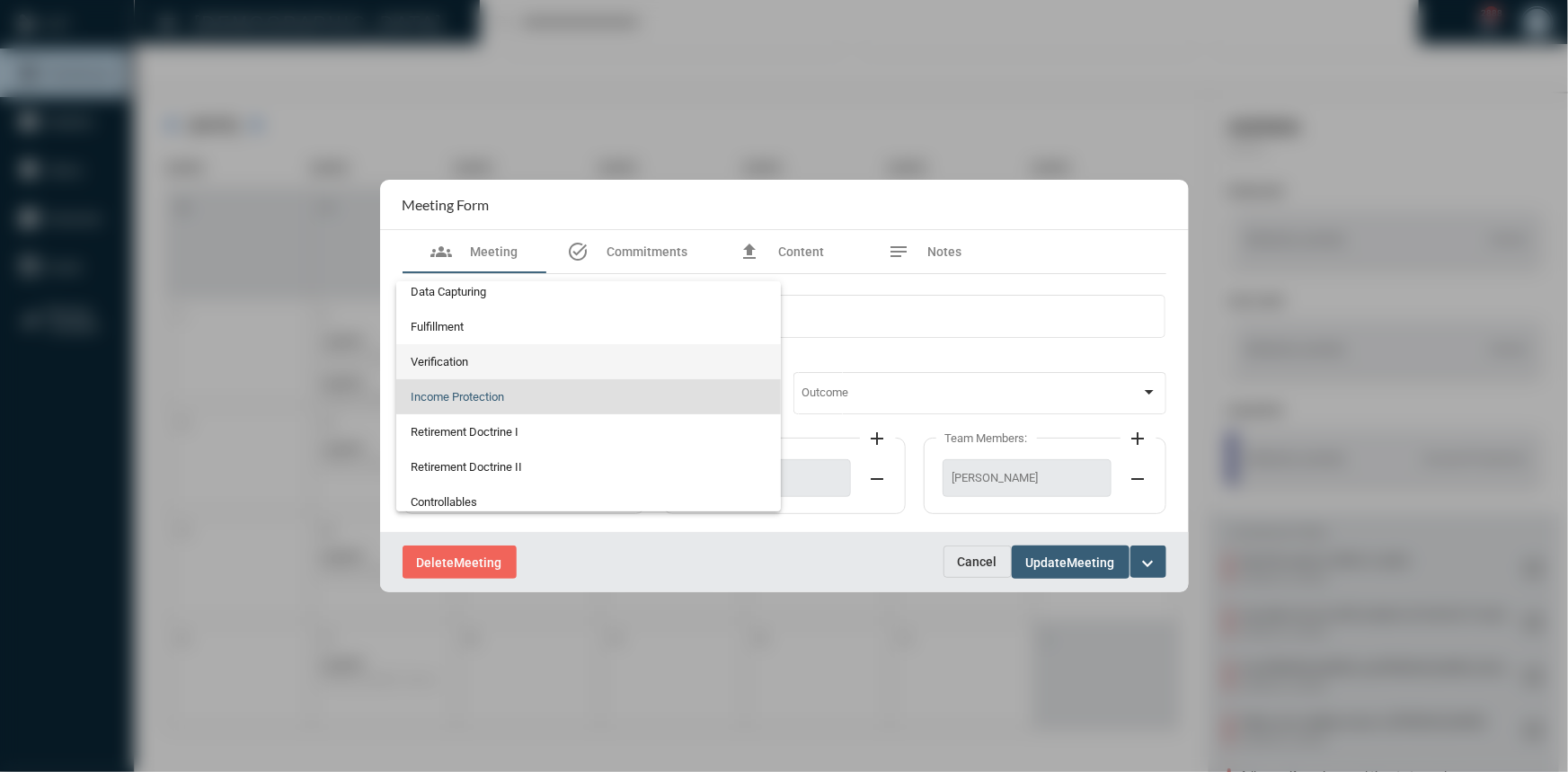
click at [434, 357] on span "Verification" at bounding box center [589, 361] width 356 height 35
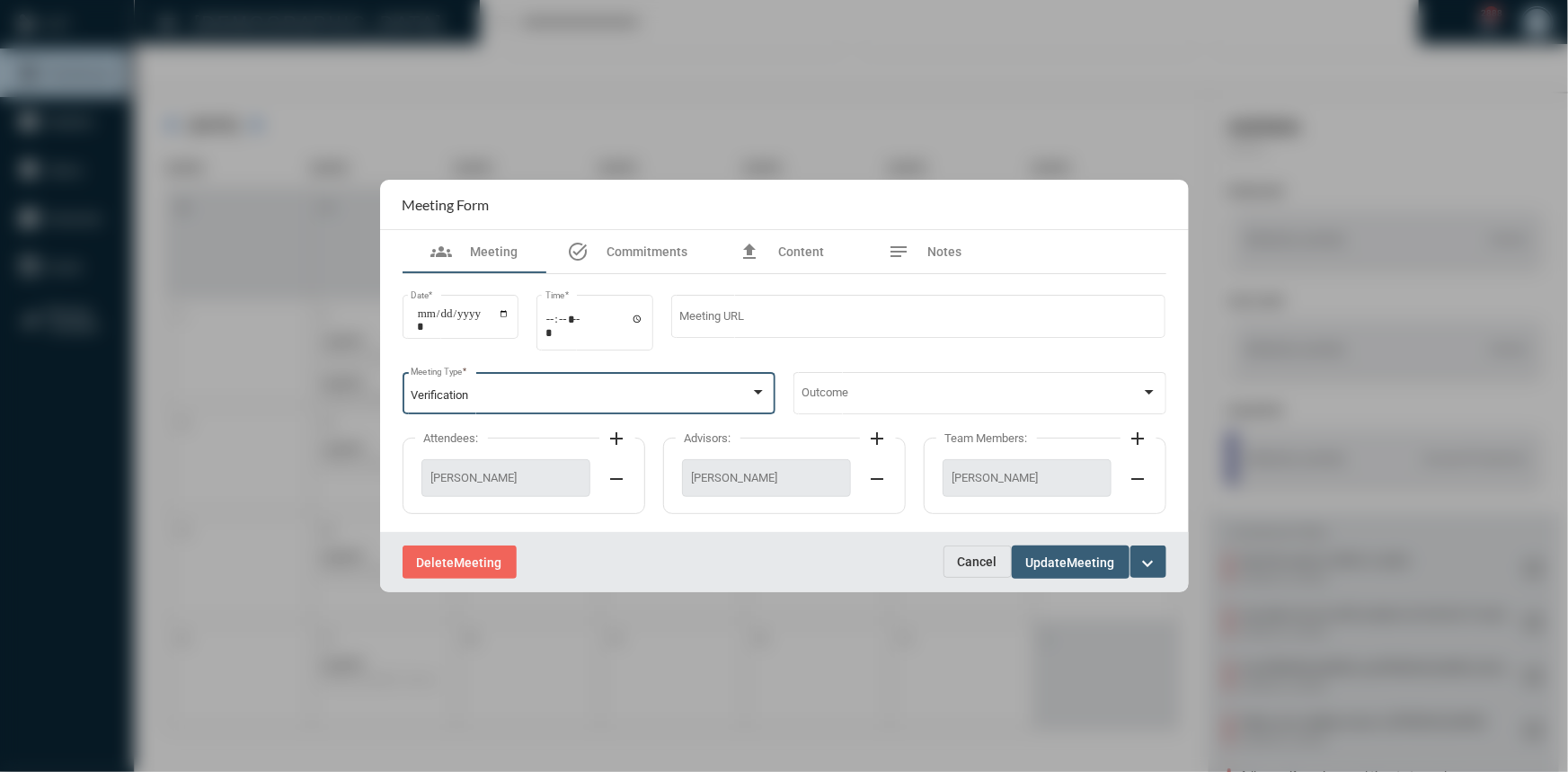
click at [1032, 564] on span "Update" at bounding box center [1046, 562] width 41 height 14
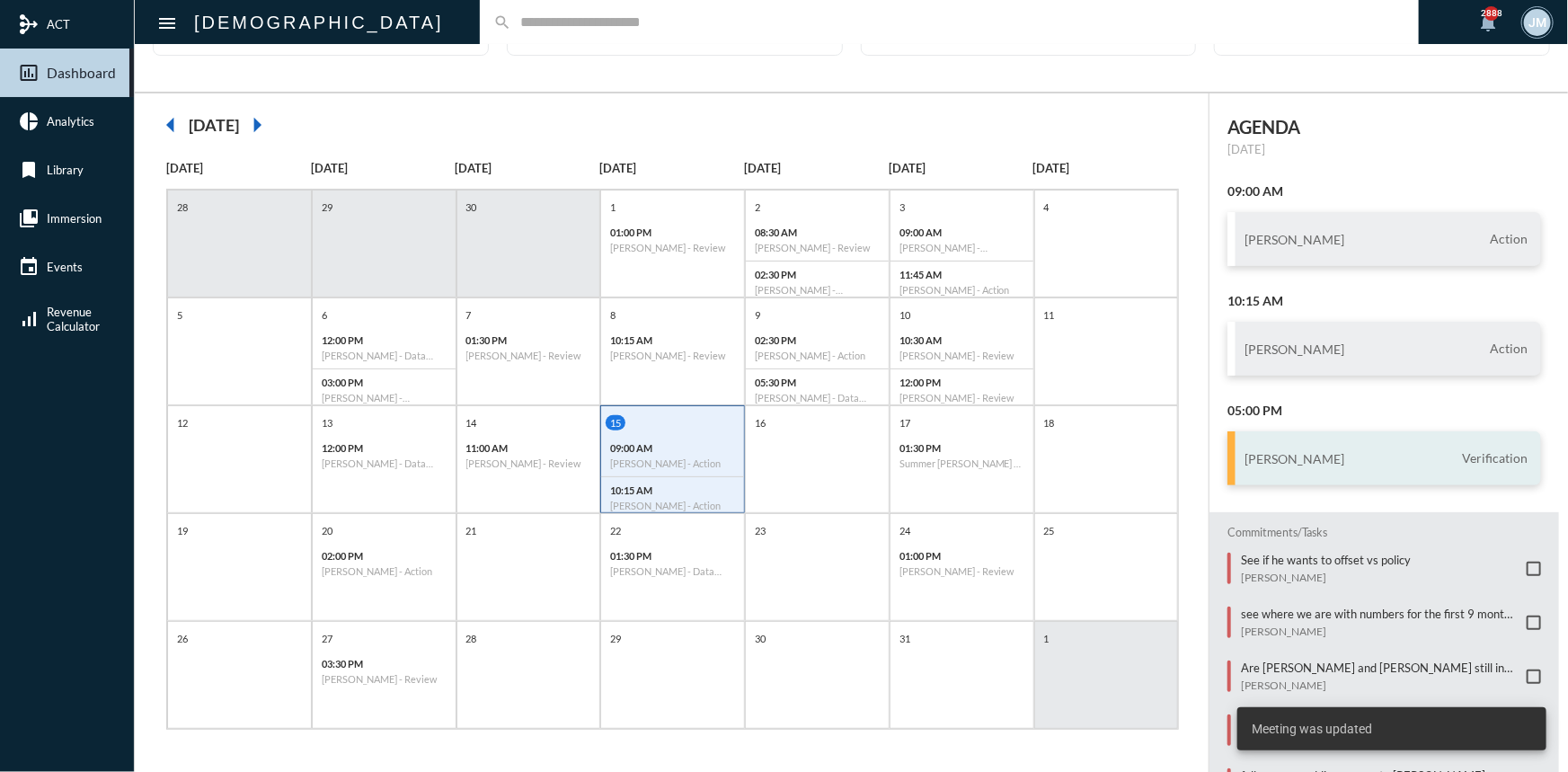
click at [1294, 454] on h3 "[PERSON_NAME]" at bounding box center [1295, 459] width 100 height 15
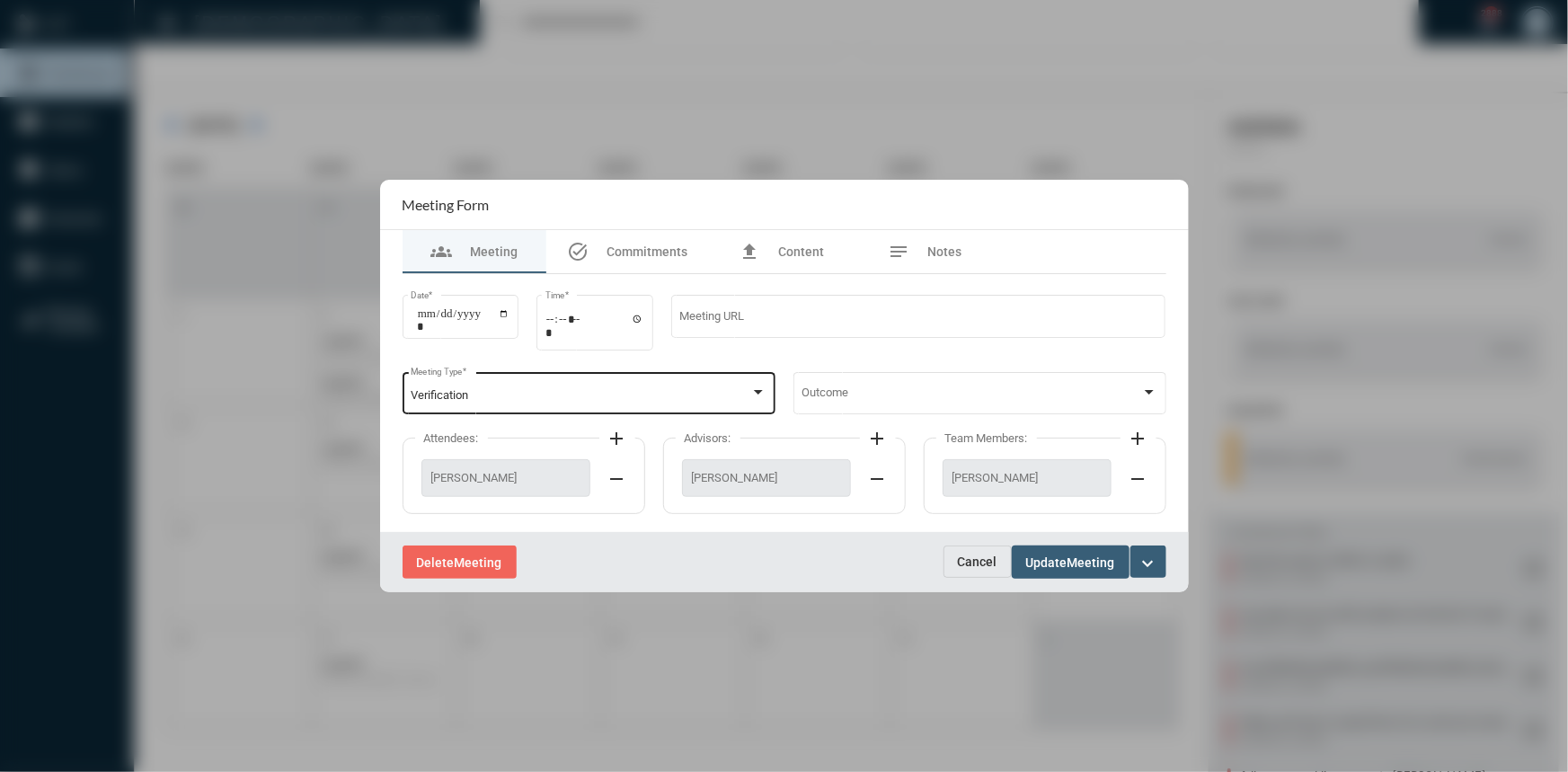
click at [754, 389] on div at bounding box center [758, 393] width 16 height 14
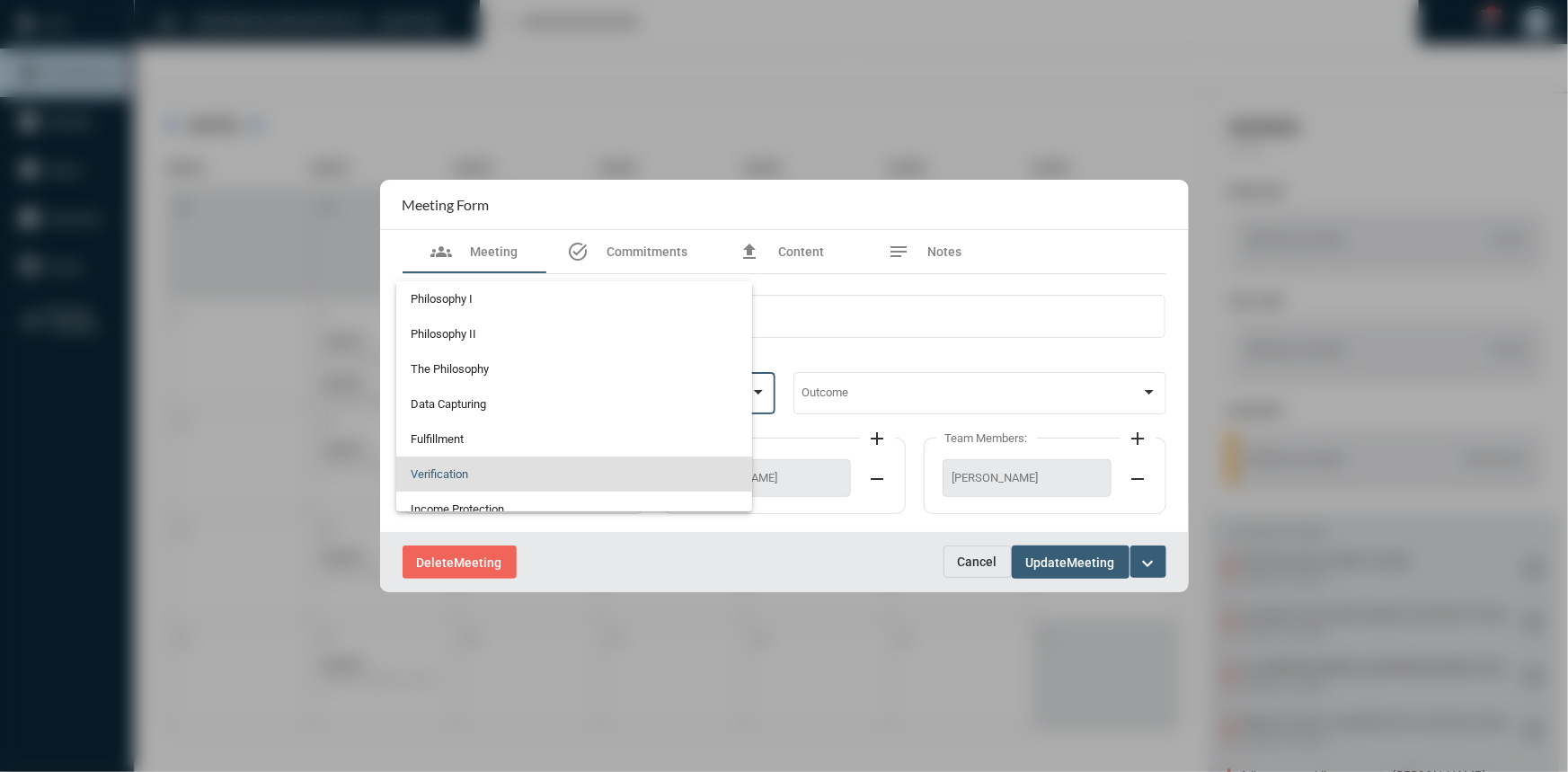
scroll to position [77, 0]
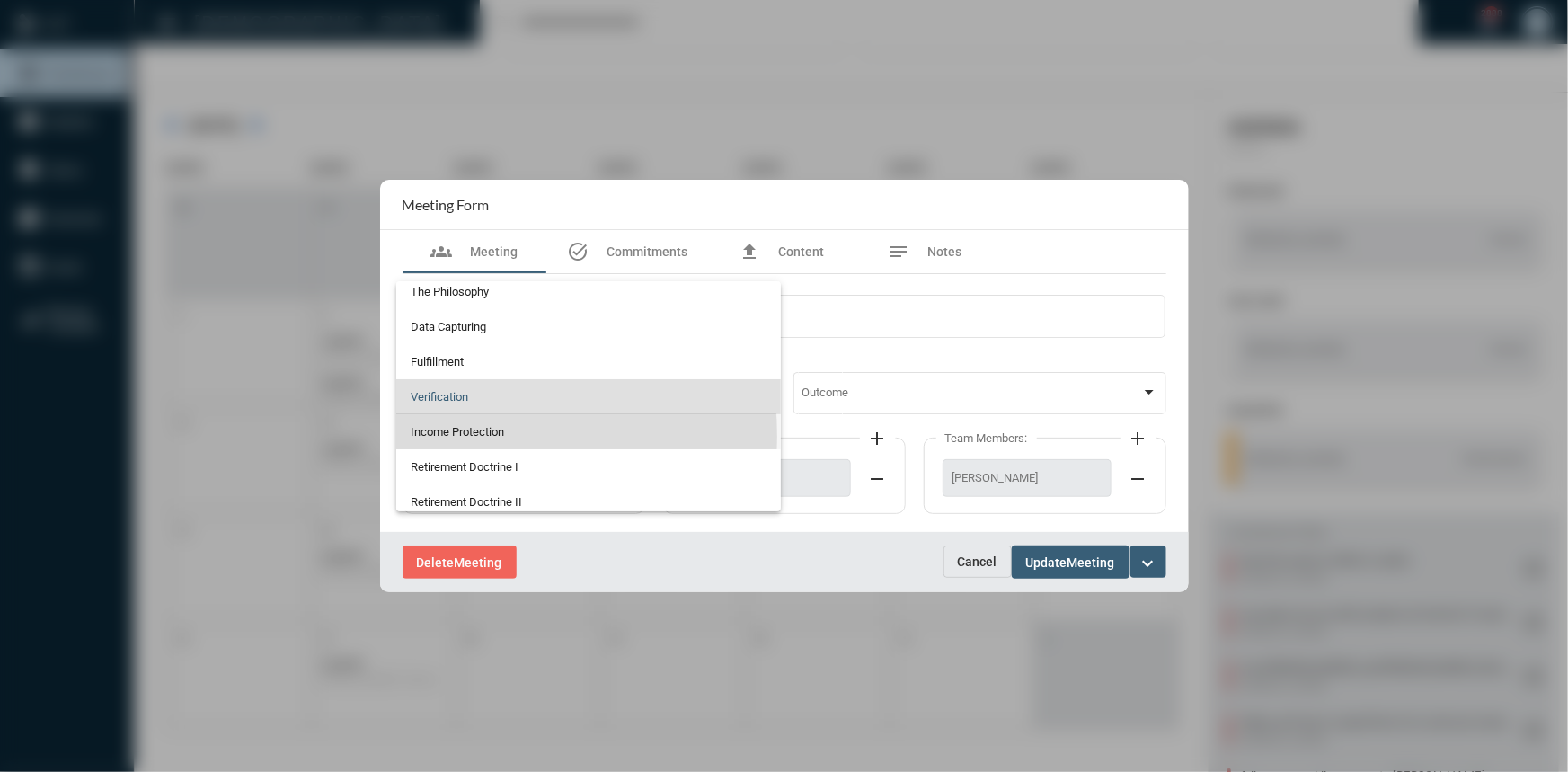
click at [455, 437] on span "Income Protection" at bounding box center [589, 432] width 356 height 35
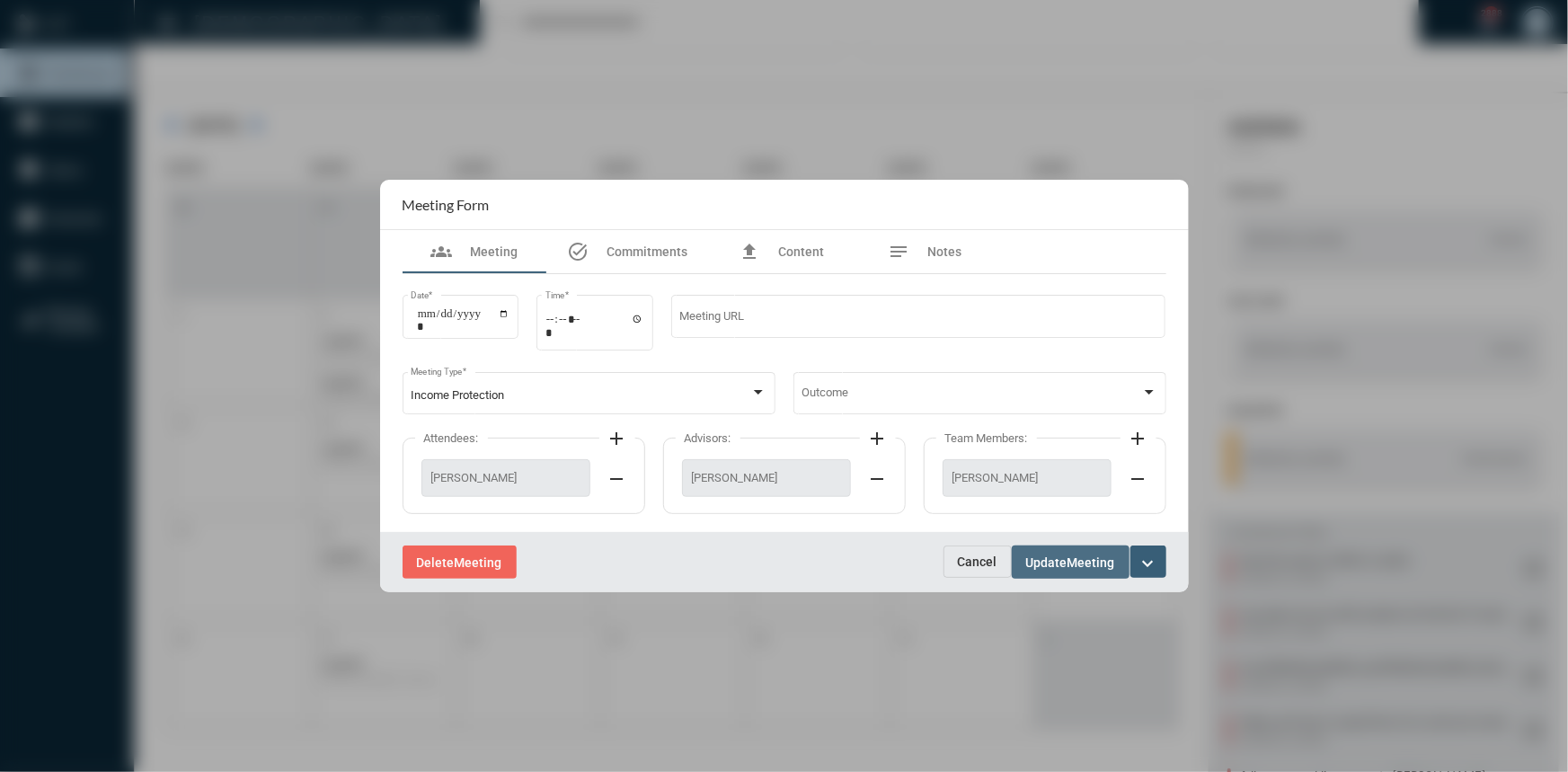
click at [1061, 563] on span "Update" at bounding box center [1046, 562] width 41 height 14
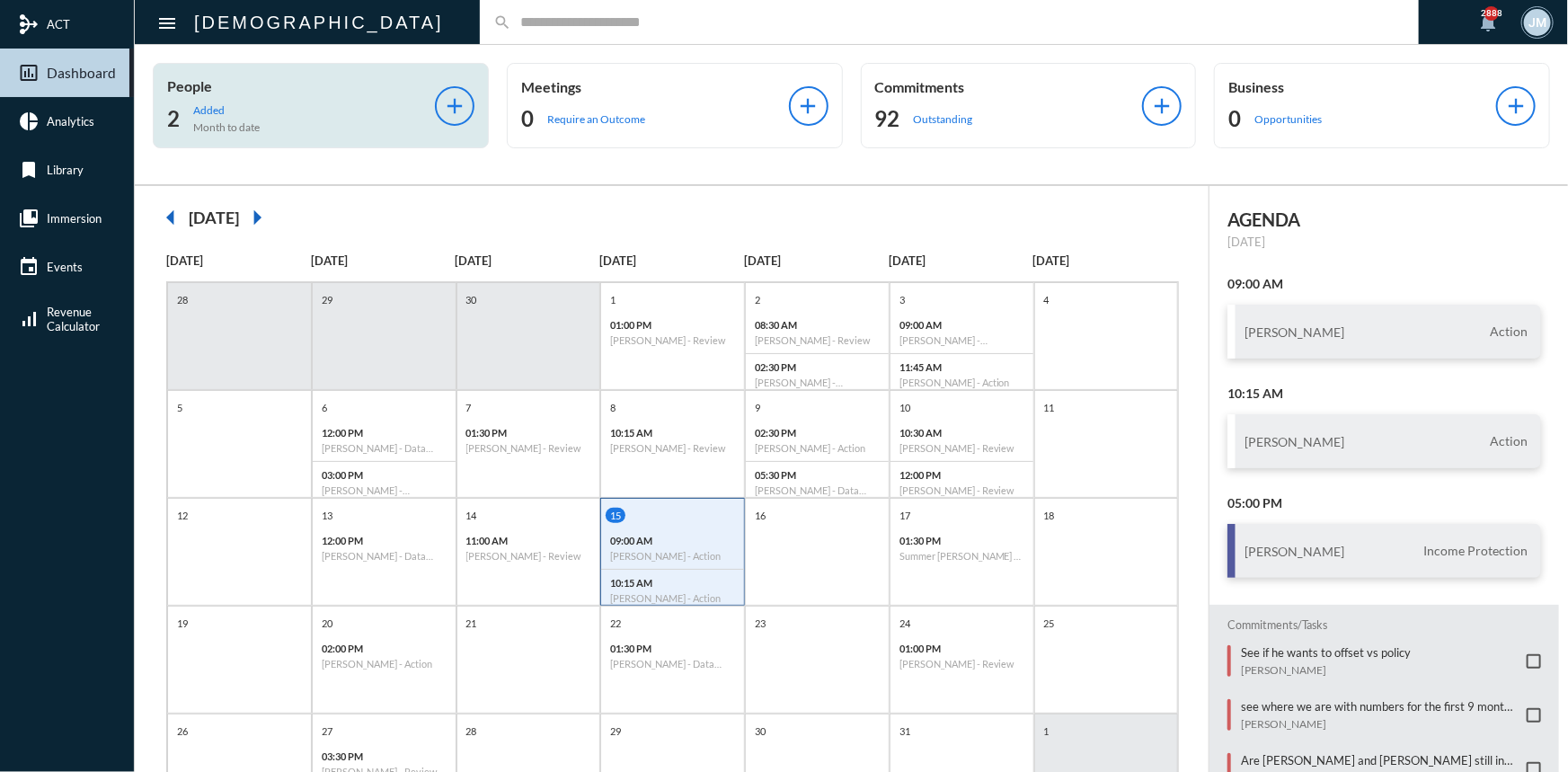
scroll to position [0, 0]
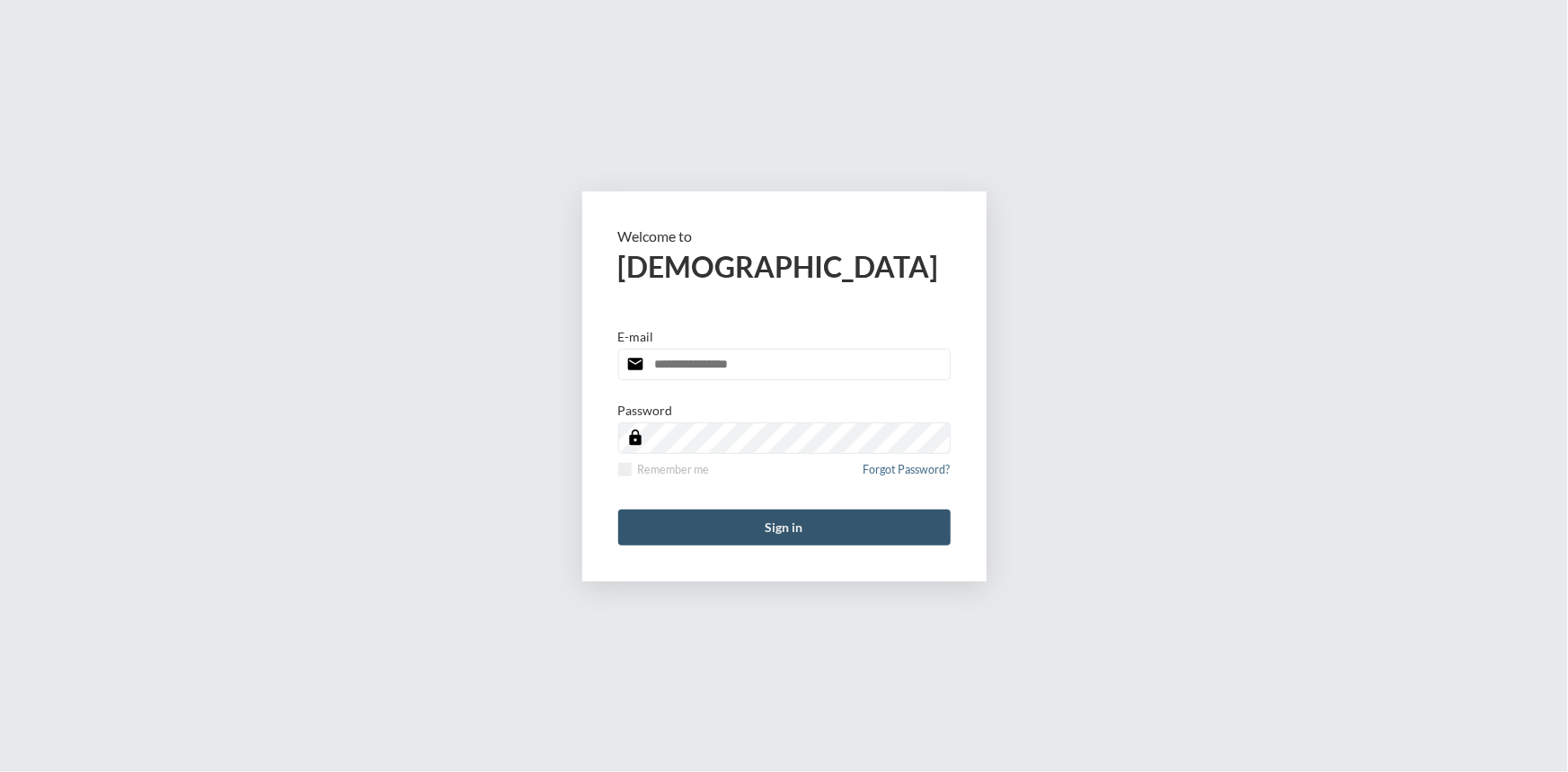
type input "**********"
click at [751, 521] on button "Sign in" at bounding box center [784, 528] width 332 height 36
